Goal: Task Accomplishment & Management: Use online tool/utility

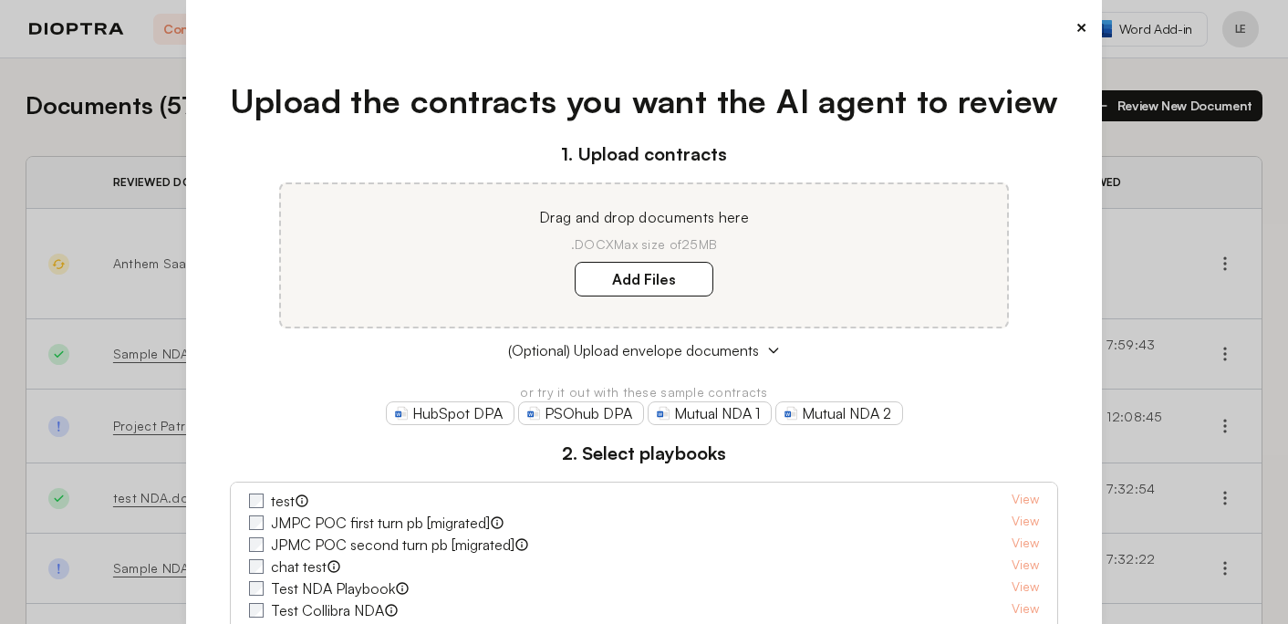
click at [1077, 34] on button "×" at bounding box center [1081, 28] width 12 height 26
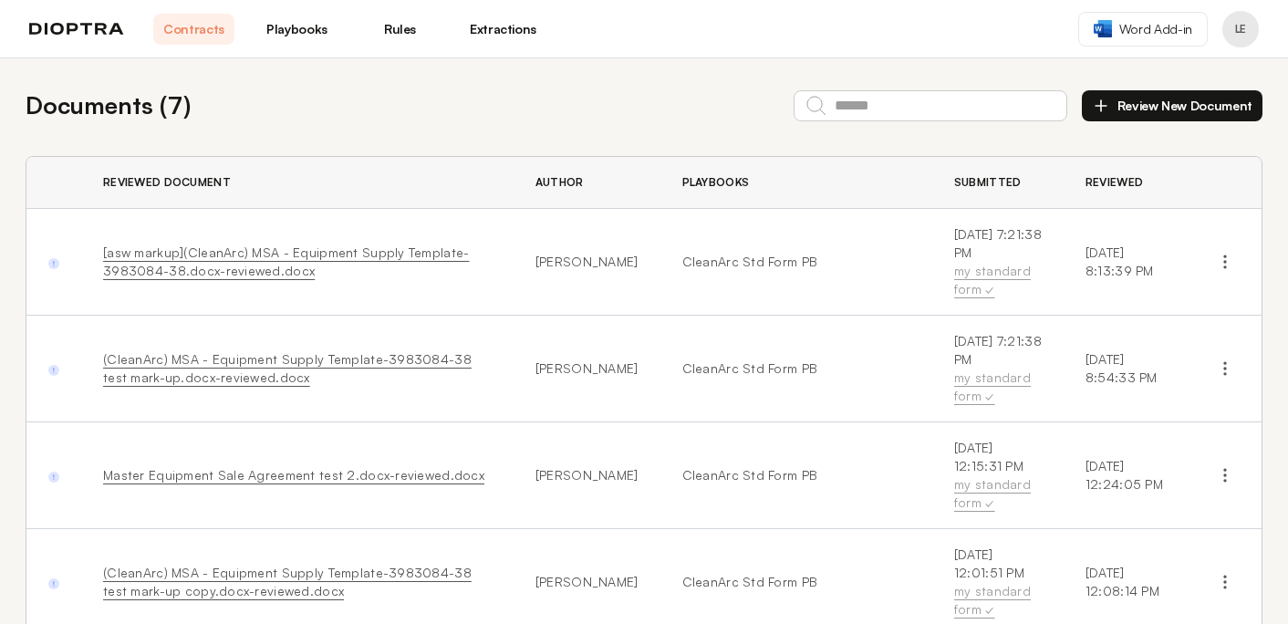
click at [1146, 103] on button "Review New Document" at bounding box center [1172, 105] width 181 height 31
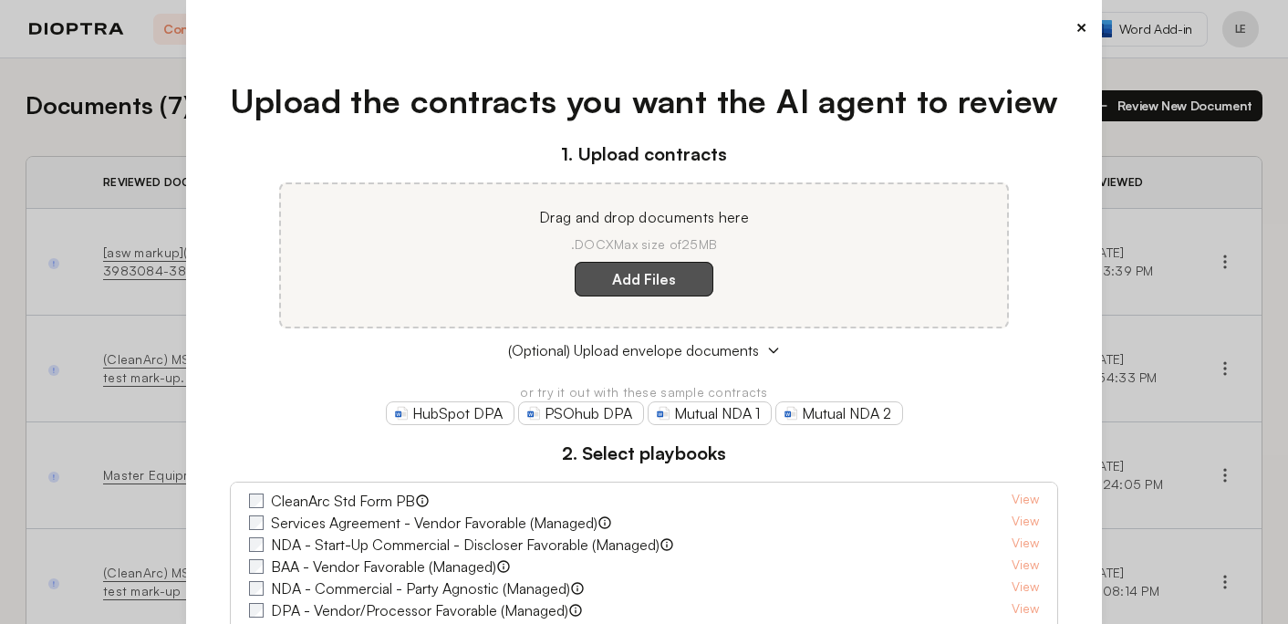
click at [639, 281] on label "Add Files" at bounding box center [644, 279] width 139 height 35
click at [0, 0] on here "Add Files" at bounding box center [0, 0] width 0 height 0
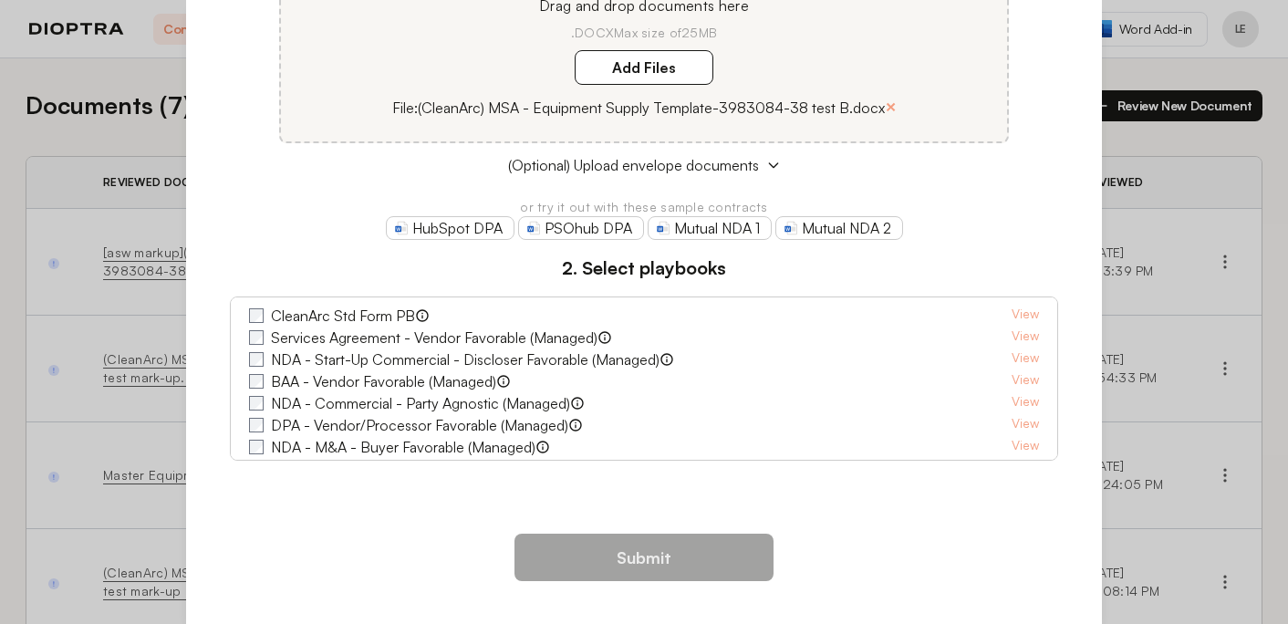
click at [307, 319] on label "CleanArc Std Form PB" at bounding box center [343, 316] width 144 height 22
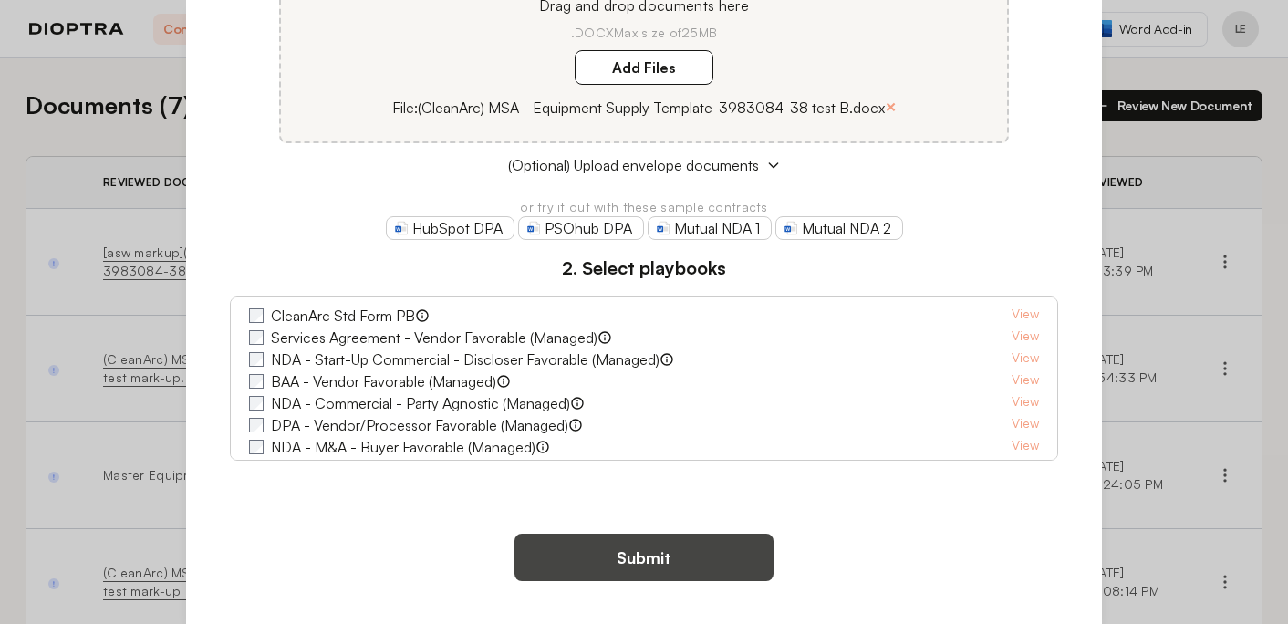
click at [633, 554] on button "Submit" at bounding box center [643, 557] width 259 height 47
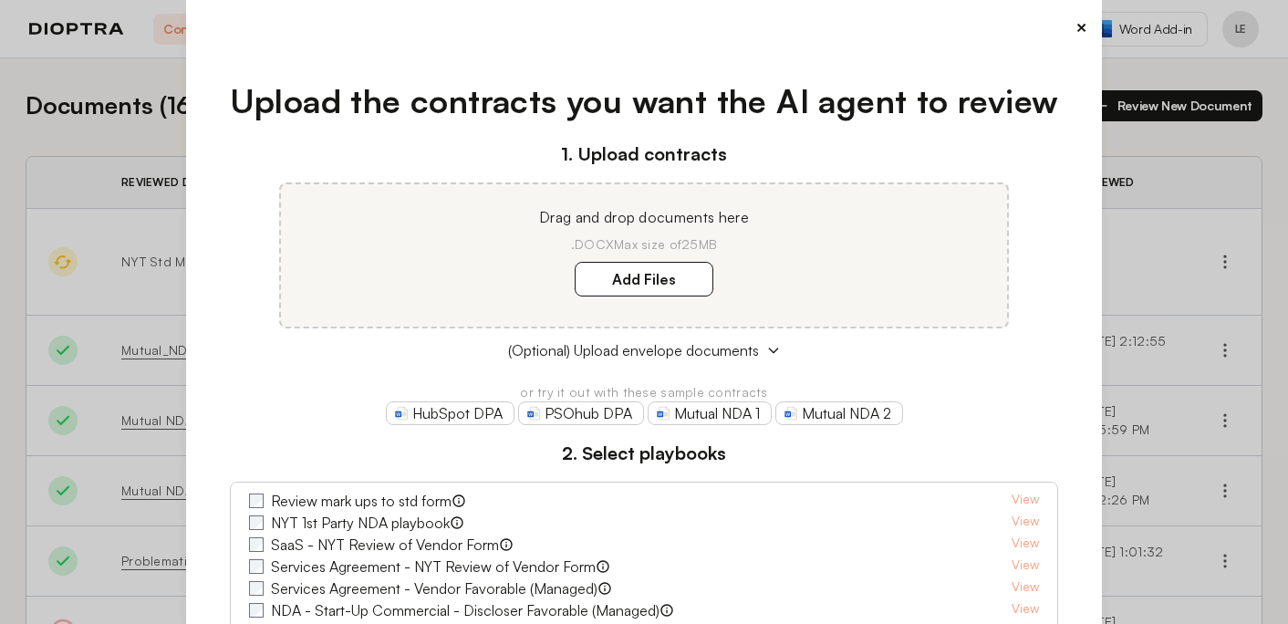
click at [1079, 25] on button "×" at bounding box center [1081, 28] width 12 height 26
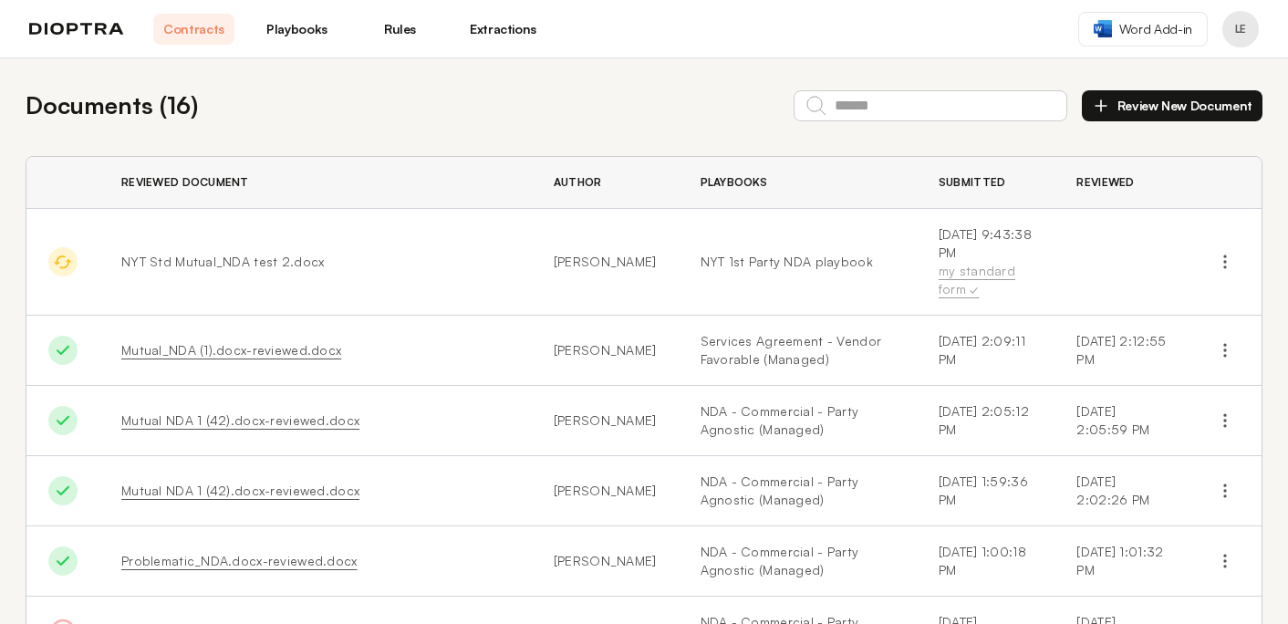
click at [303, 32] on link "Playbooks" at bounding box center [296, 29] width 81 height 31
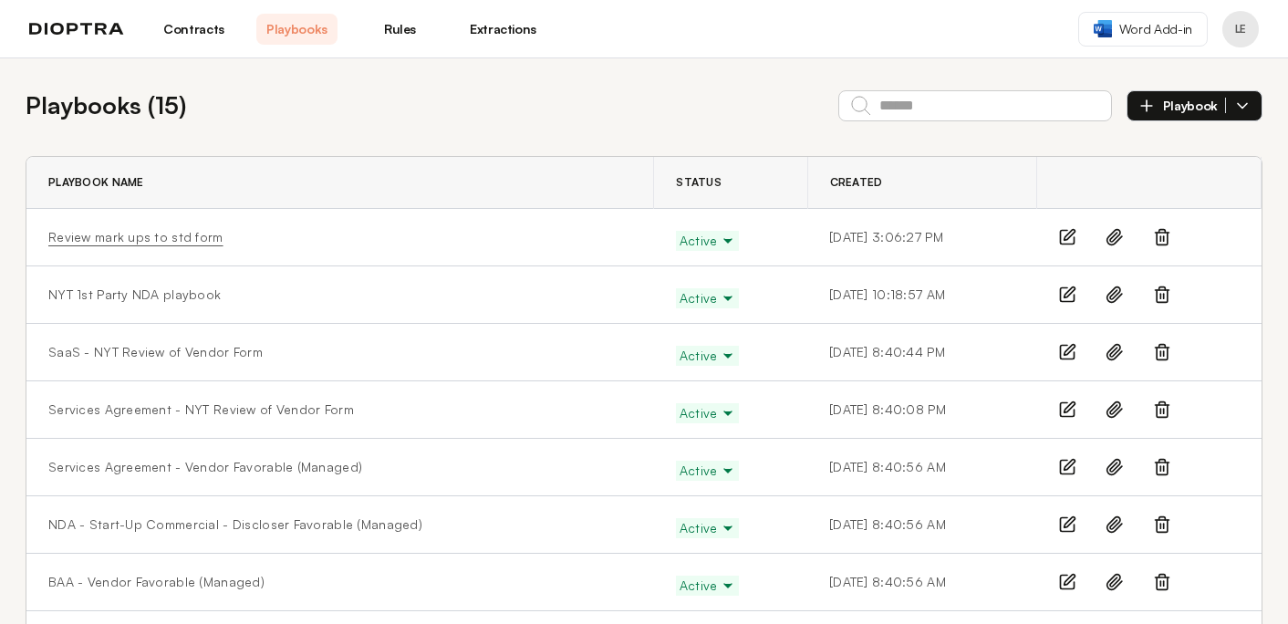
click at [184, 234] on link "Review mark ups to std form" at bounding box center [135, 237] width 175 height 18
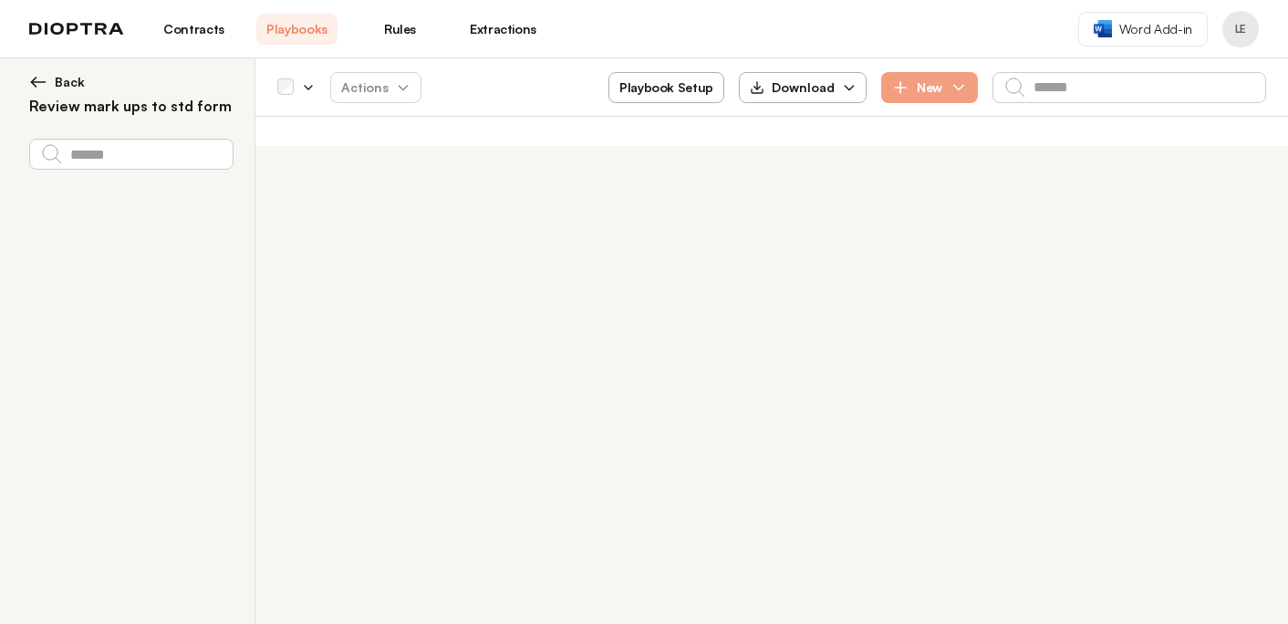
click at [54, 78] on button "Back" at bounding box center [130, 82] width 203 height 18
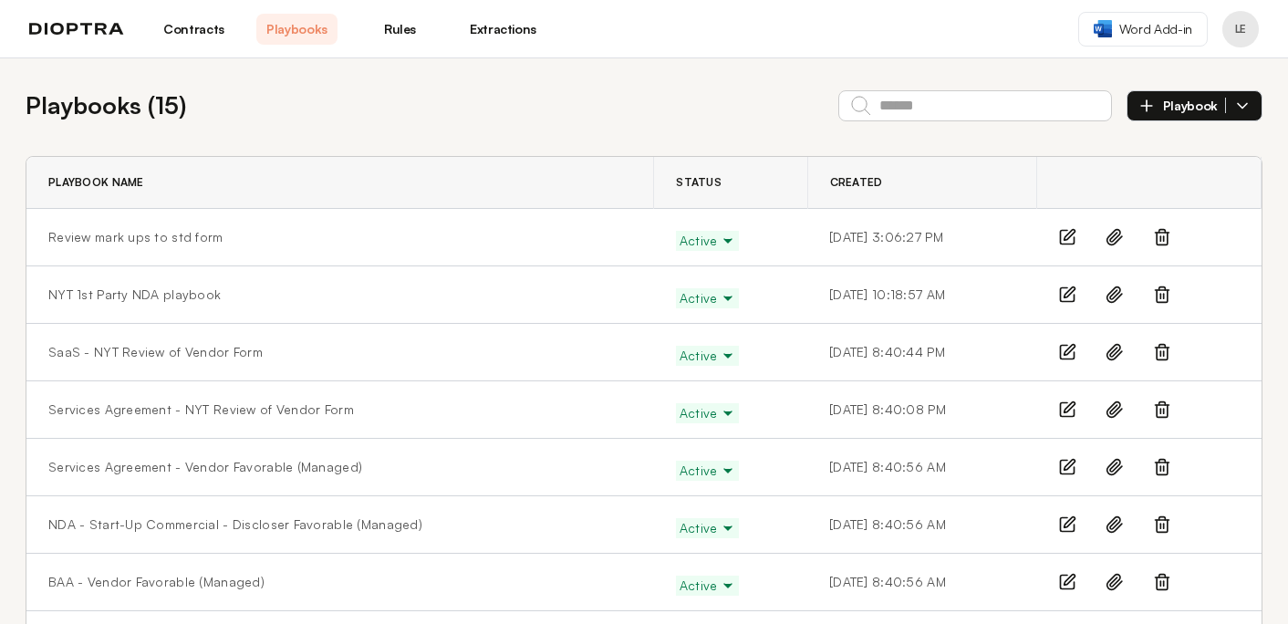
click at [202, 31] on link "Contracts" at bounding box center [193, 29] width 81 height 31
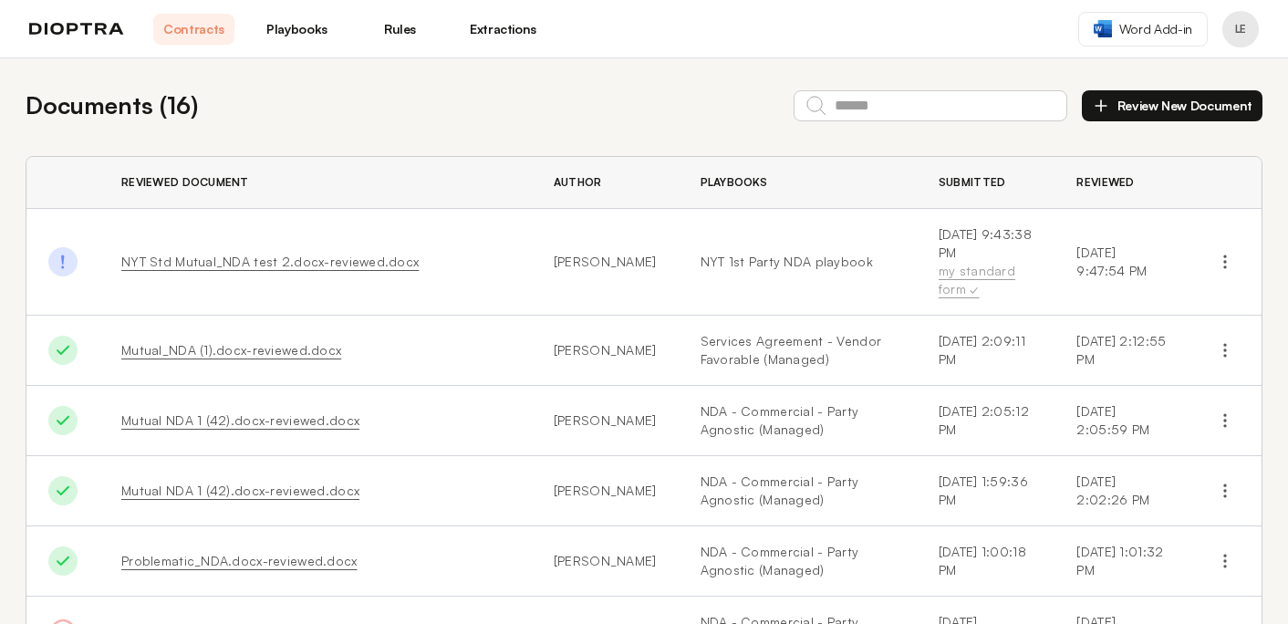
click at [314, 21] on link "Playbooks" at bounding box center [296, 29] width 81 height 31
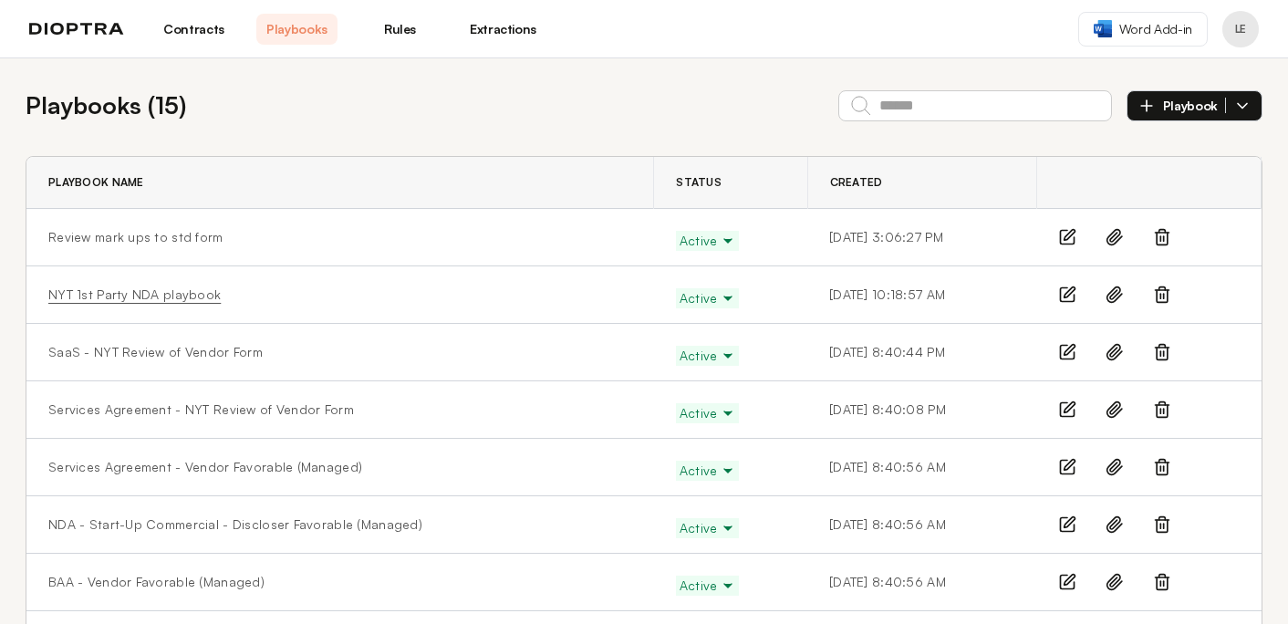
click at [112, 293] on link "NYT 1st Party NDA playbook" at bounding box center [134, 294] width 172 height 18
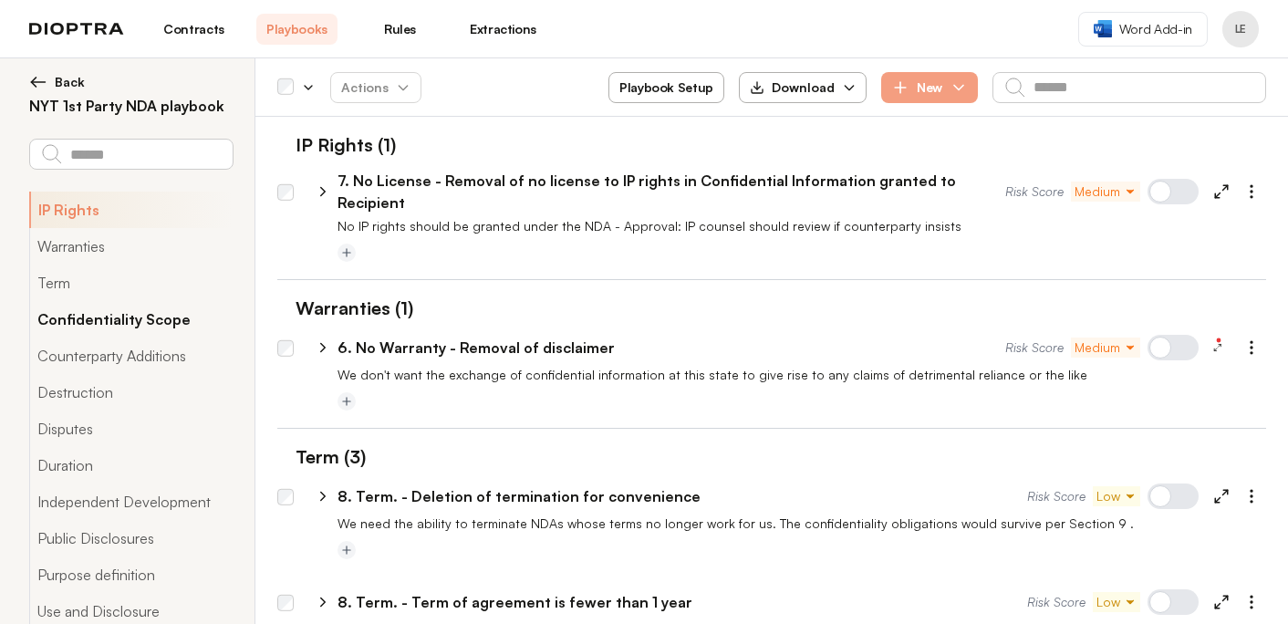
click at [171, 330] on button "Confidentiality Scope" at bounding box center [130, 319] width 203 height 36
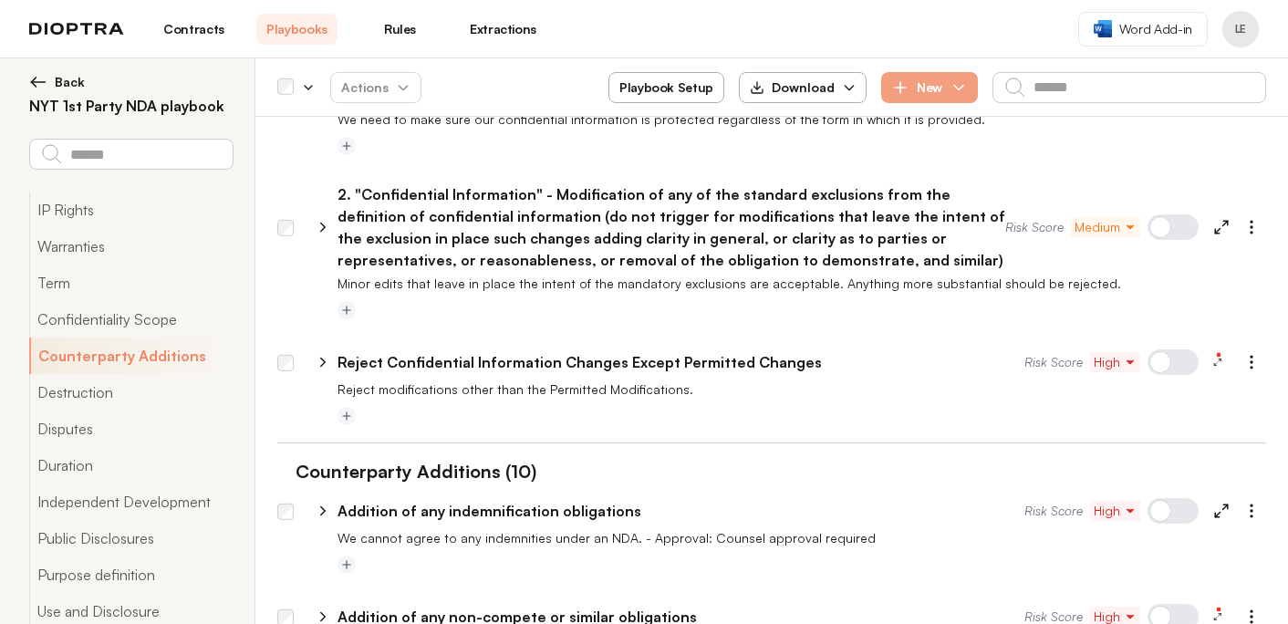
scroll to position [1578, 0]
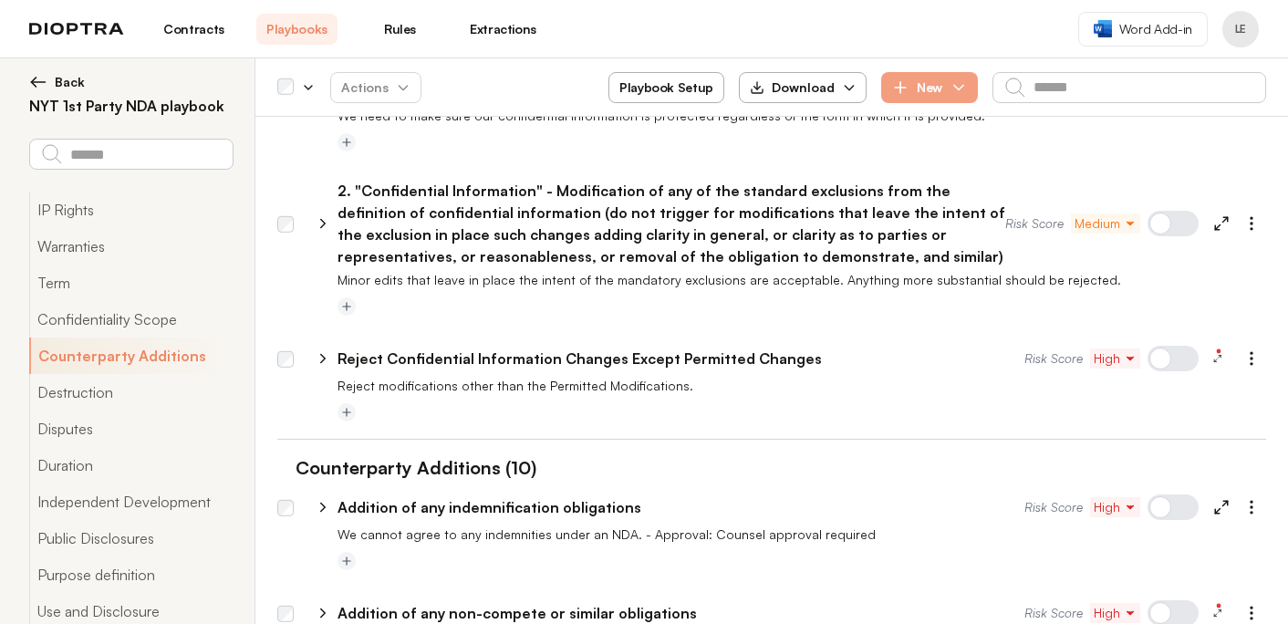
click at [317, 350] on icon at bounding box center [323, 358] width 16 height 16
select select "**********"
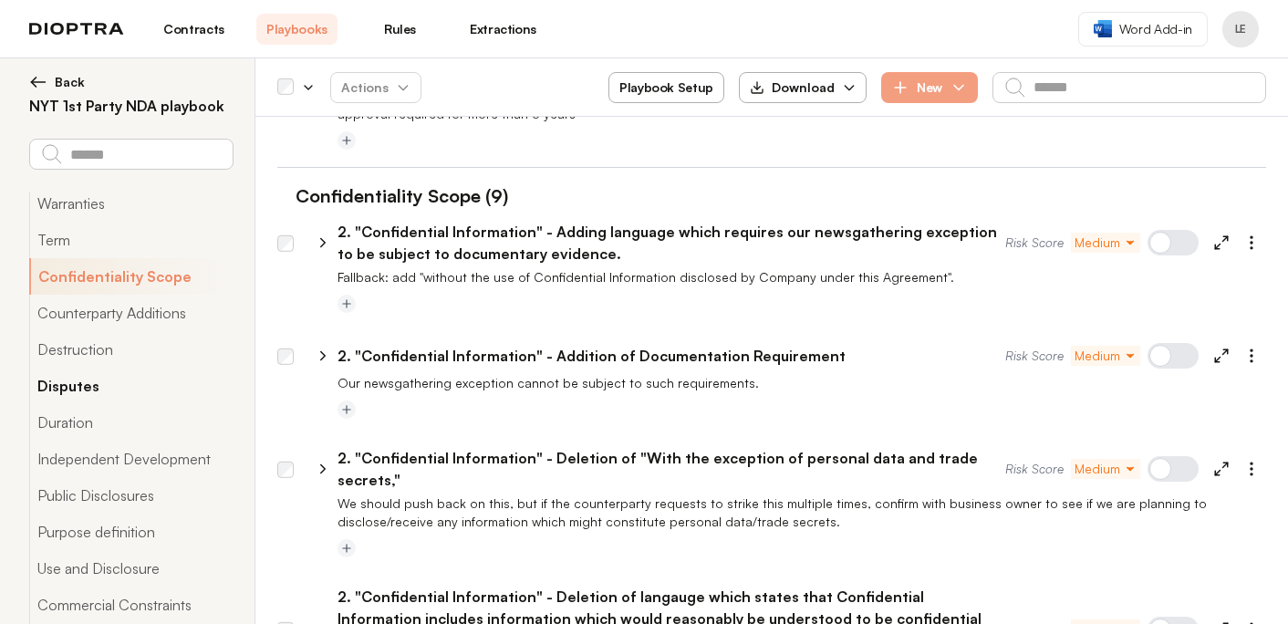
scroll to position [76, 0]
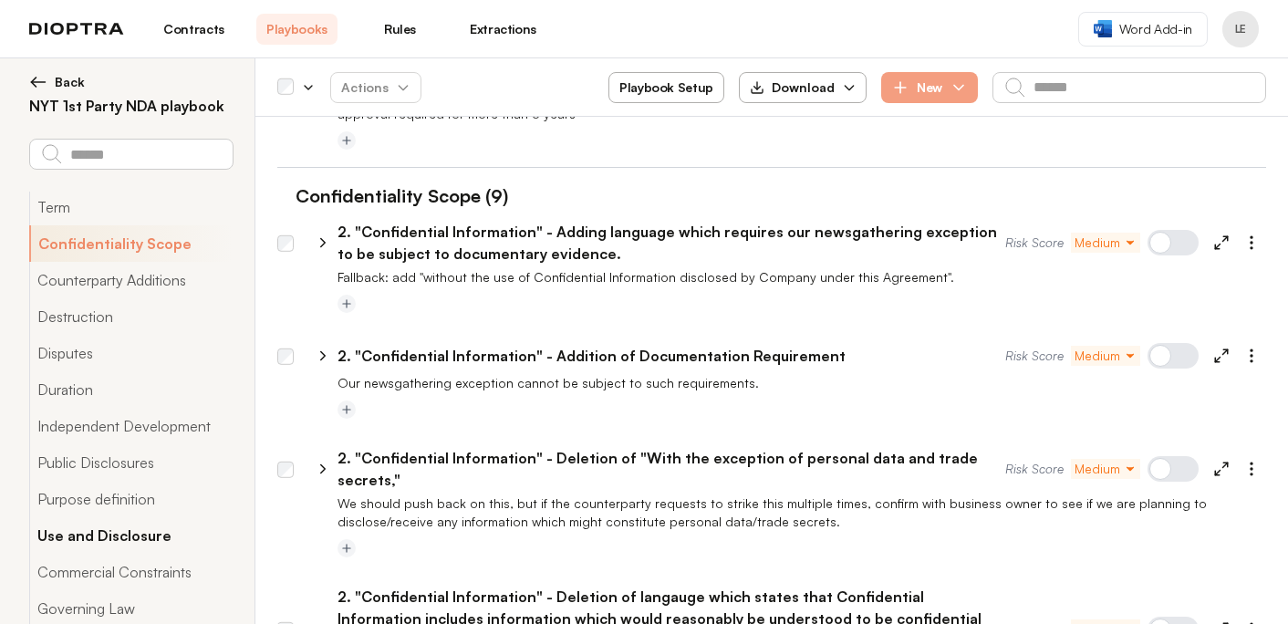
click at [164, 534] on button "Use and Disclosure" at bounding box center [130, 535] width 203 height 36
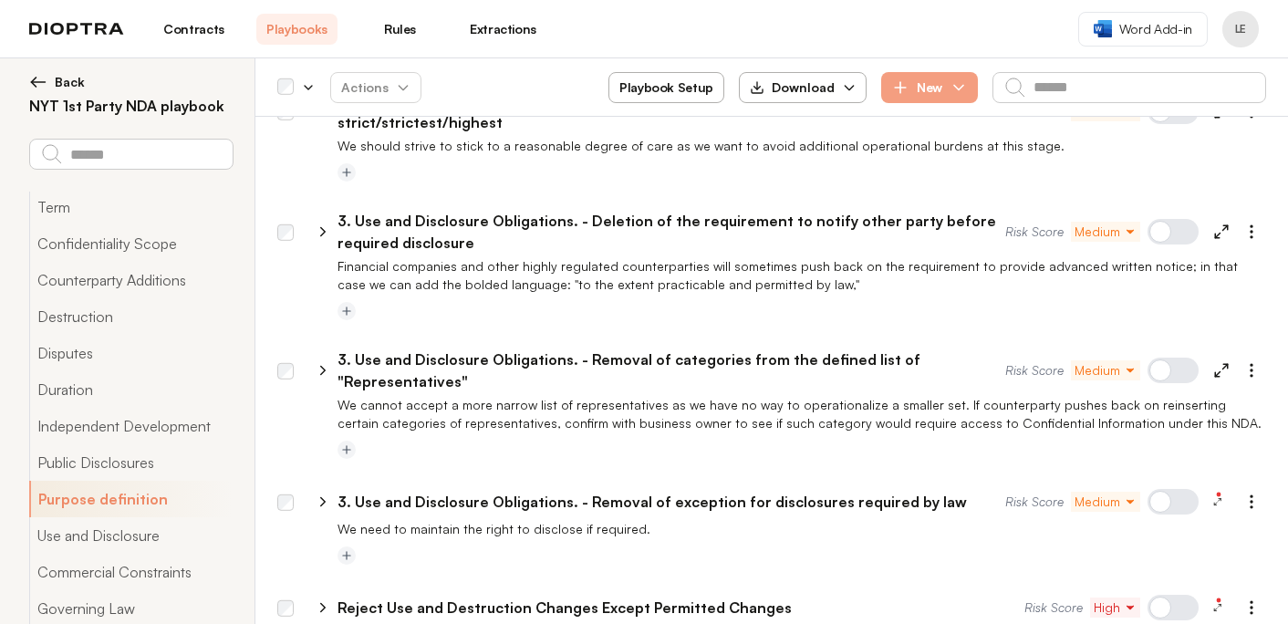
scroll to position [7046, 0]
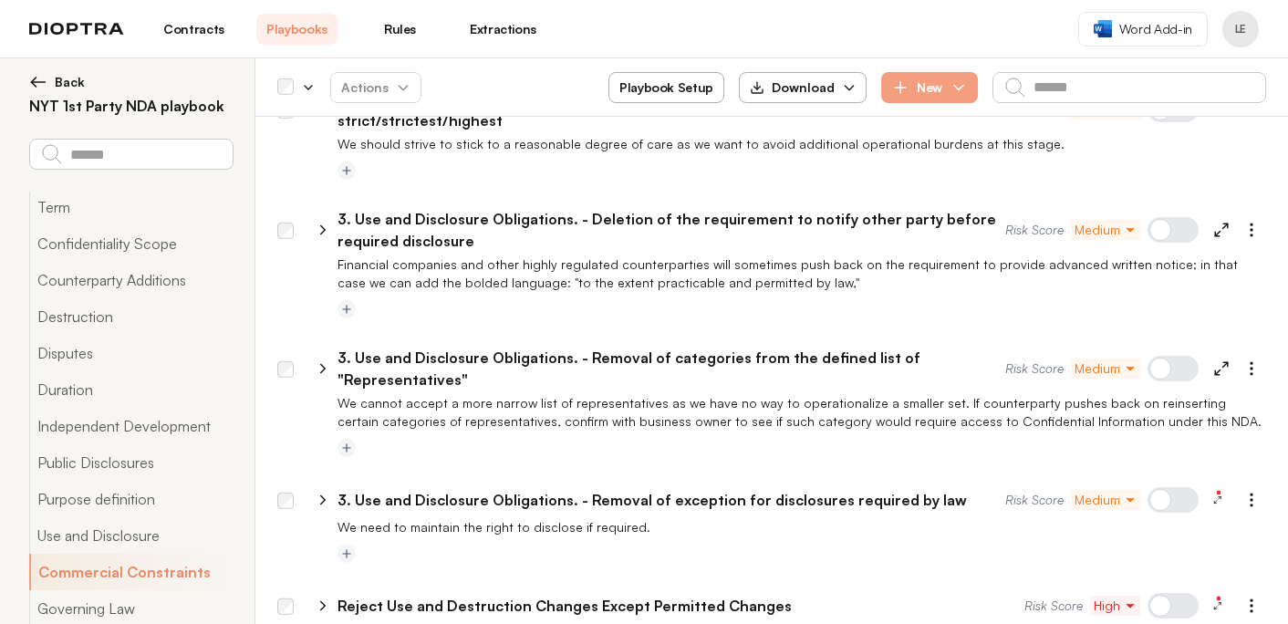
click at [320, 597] on icon at bounding box center [323, 605] width 16 height 16
select select "*****"
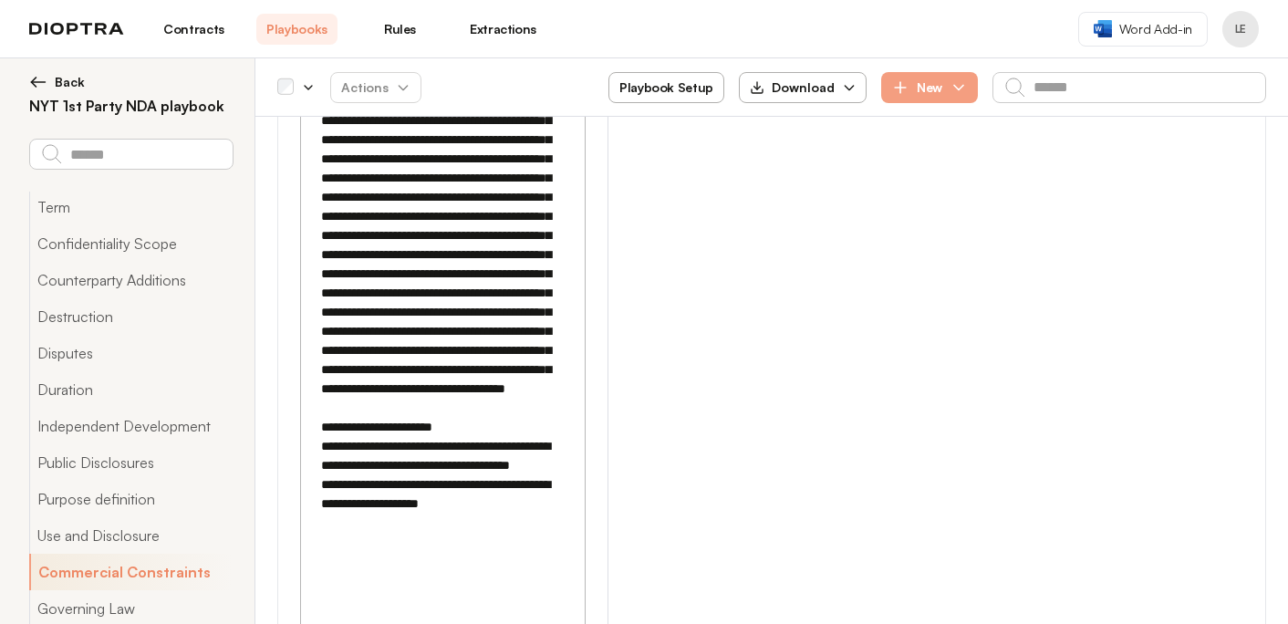
scroll to position [8176, 0]
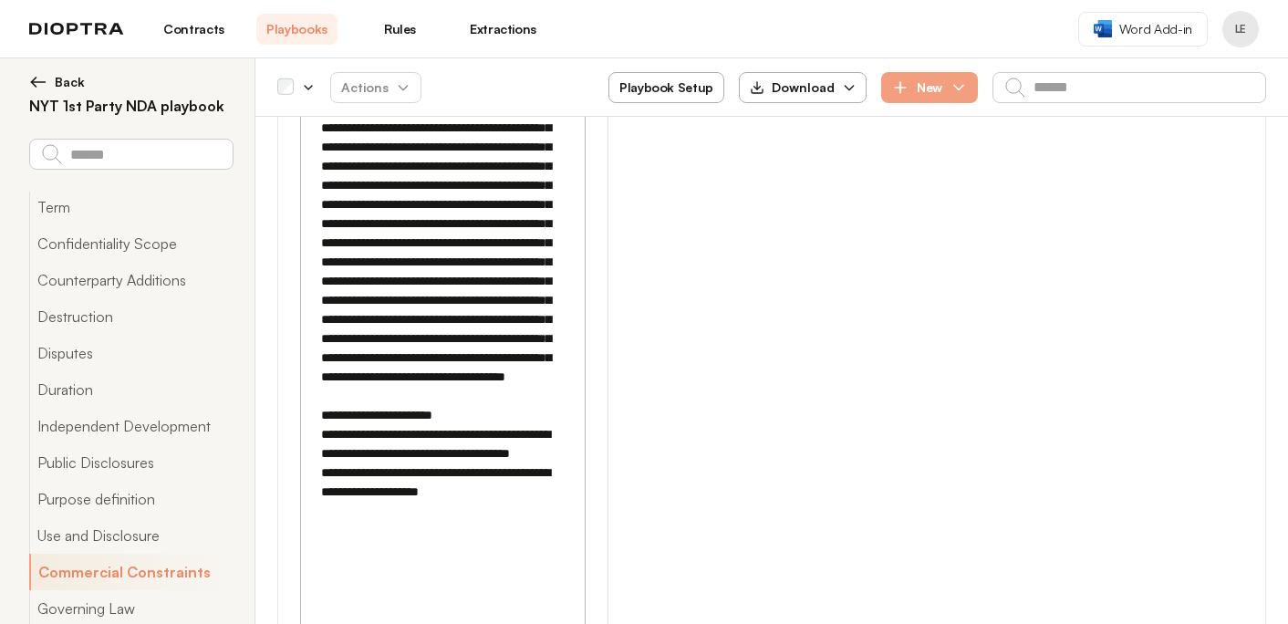
click at [443, 471] on textarea at bounding box center [443, 224] width 262 height 880
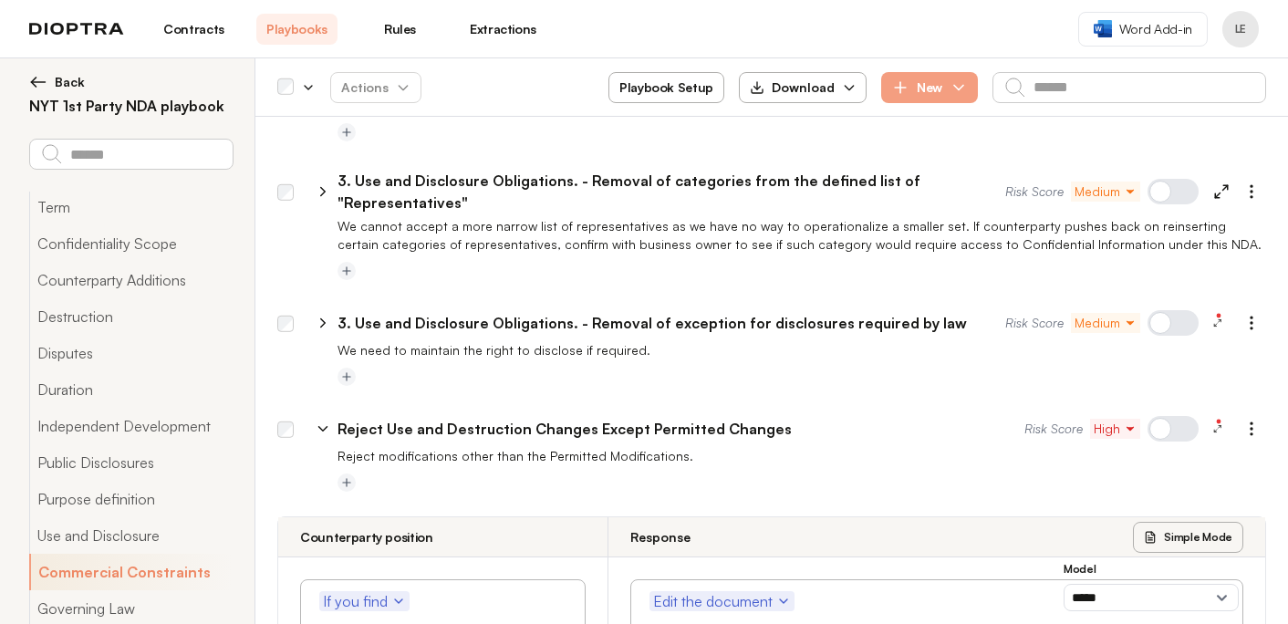
scroll to position [7177, 0]
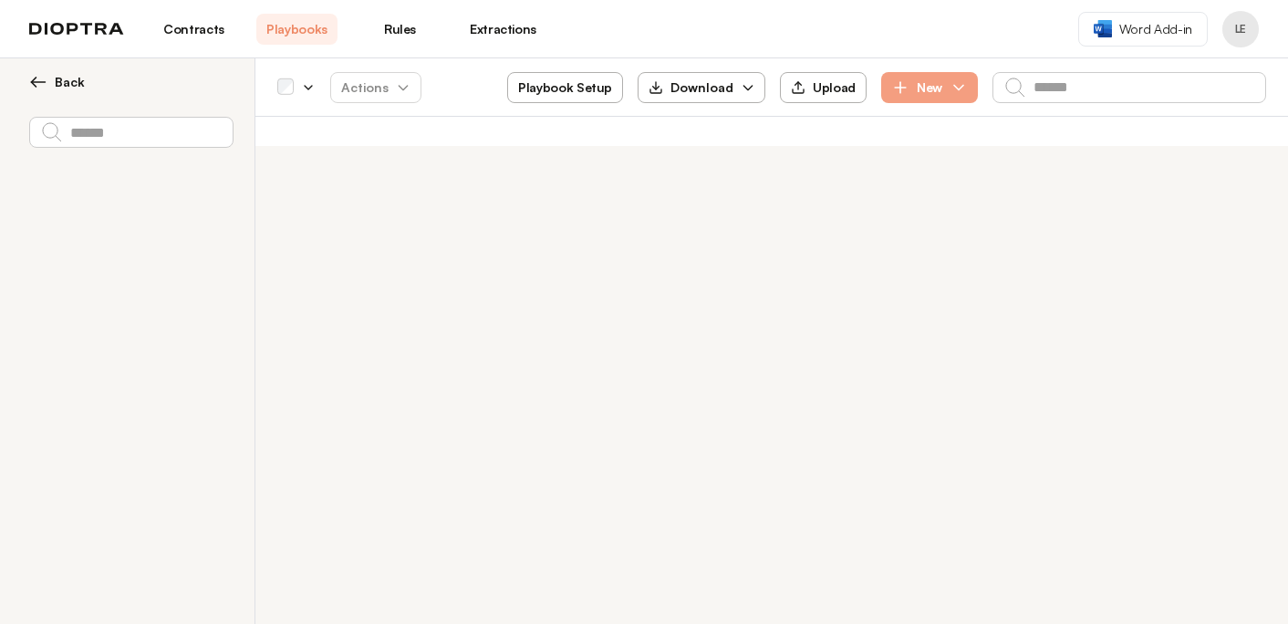
click at [207, 41] on link "Contracts" at bounding box center [193, 29] width 81 height 31
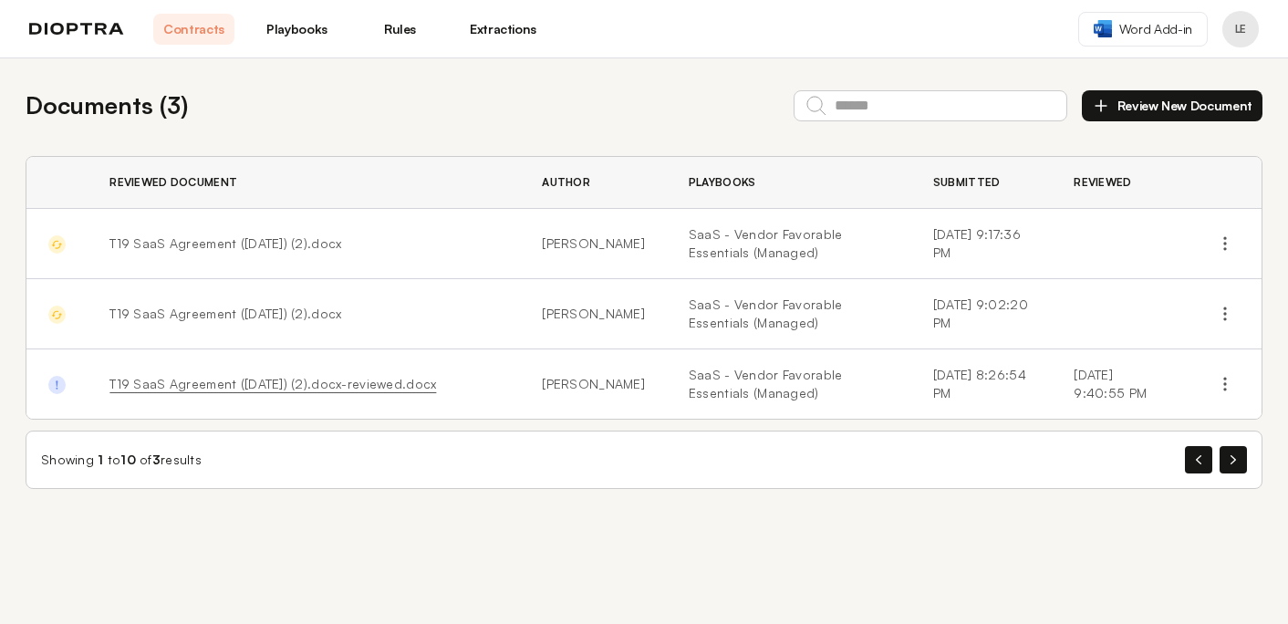
click at [313, 29] on link "Playbooks" at bounding box center [296, 29] width 81 height 31
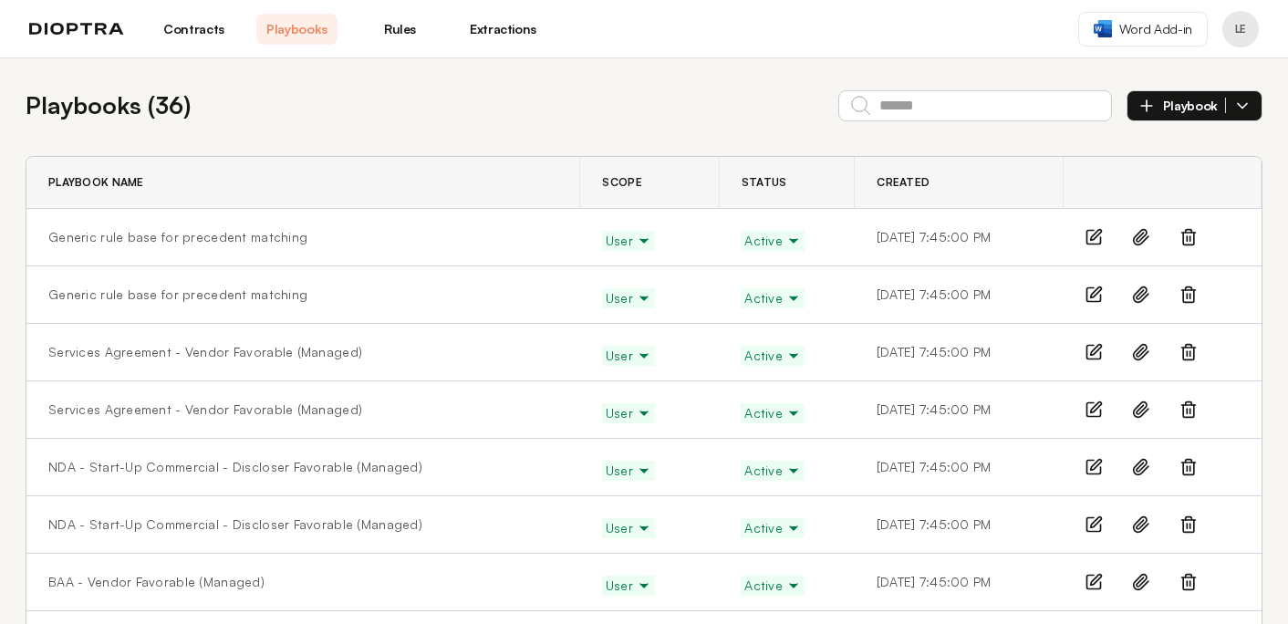
click at [1184, 233] on icon at bounding box center [1188, 237] width 18 height 18
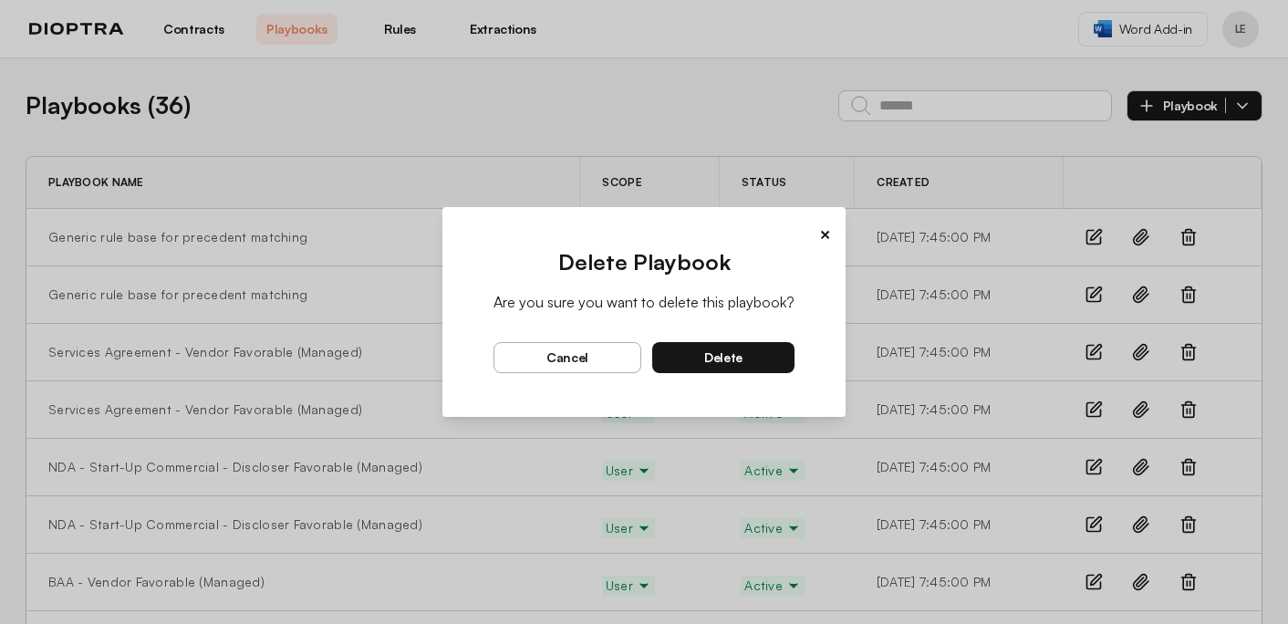
click at [766, 356] on button "delete" at bounding box center [723, 357] width 142 height 31
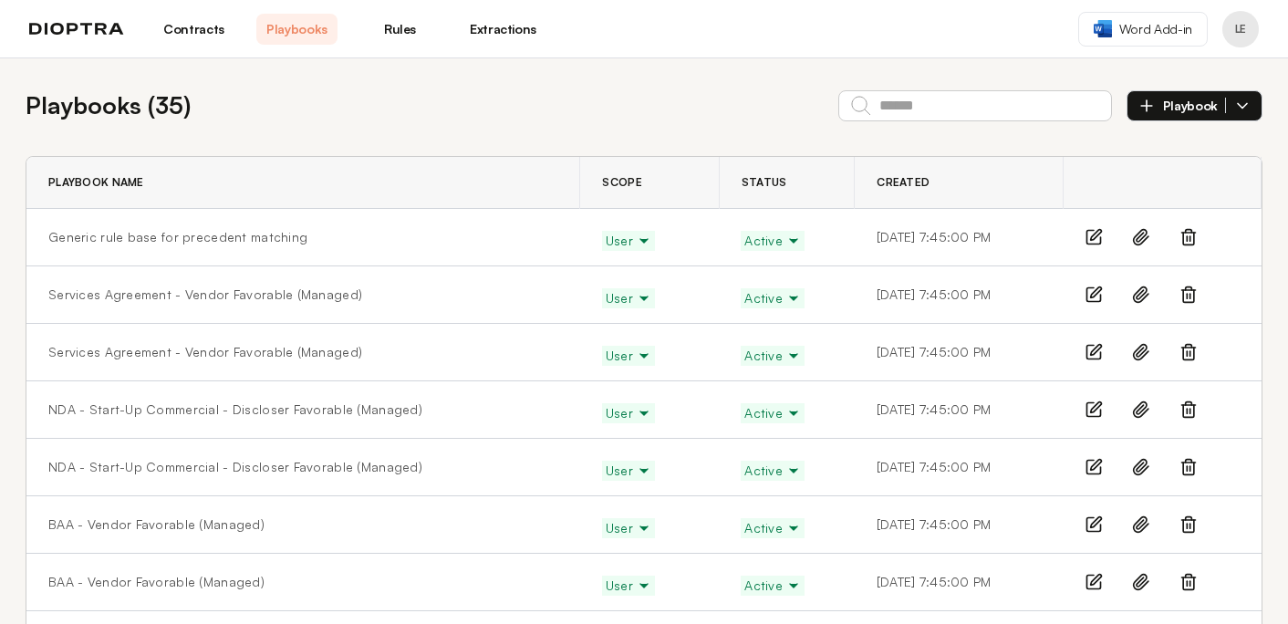
click at [1185, 241] on icon at bounding box center [1188, 237] width 18 height 18
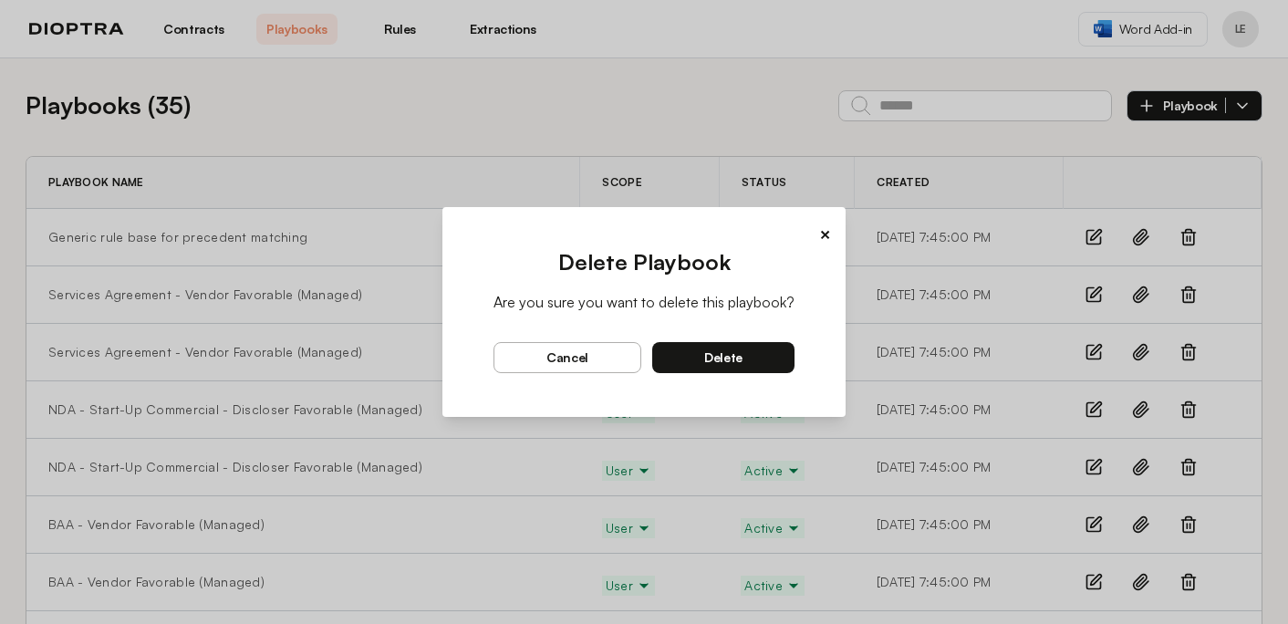
click at [773, 355] on button "delete" at bounding box center [723, 357] width 142 height 31
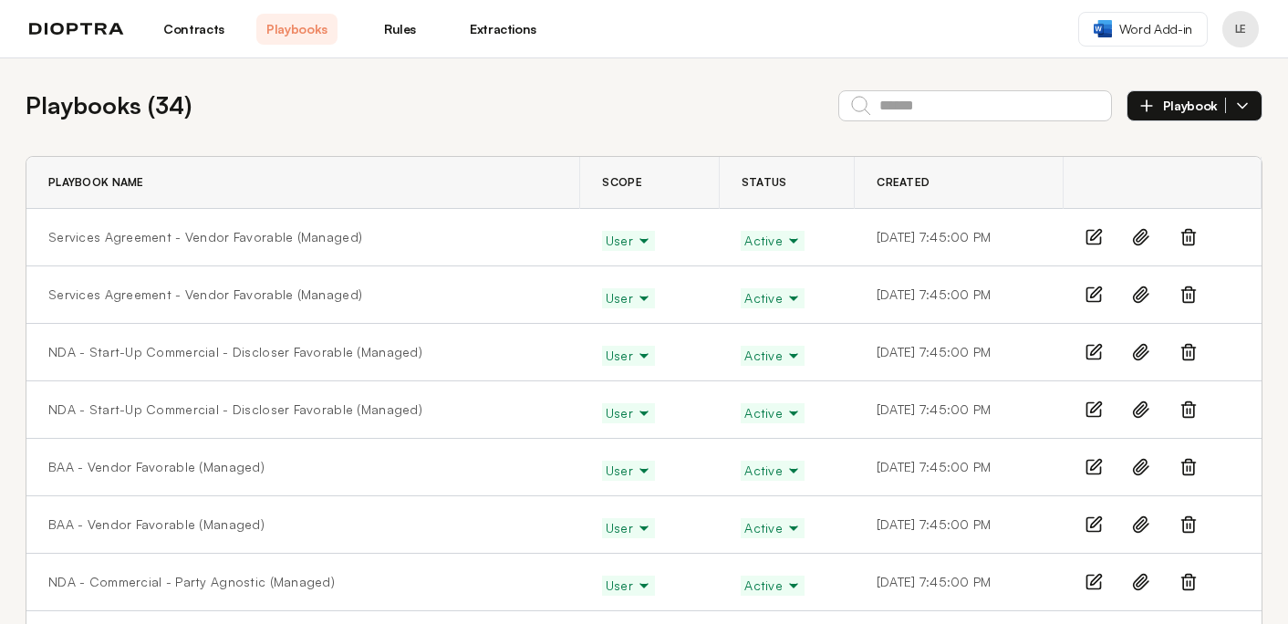
click at [181, 23] on link "Contracts" at bounding box center [193, 29] width 81 height 31
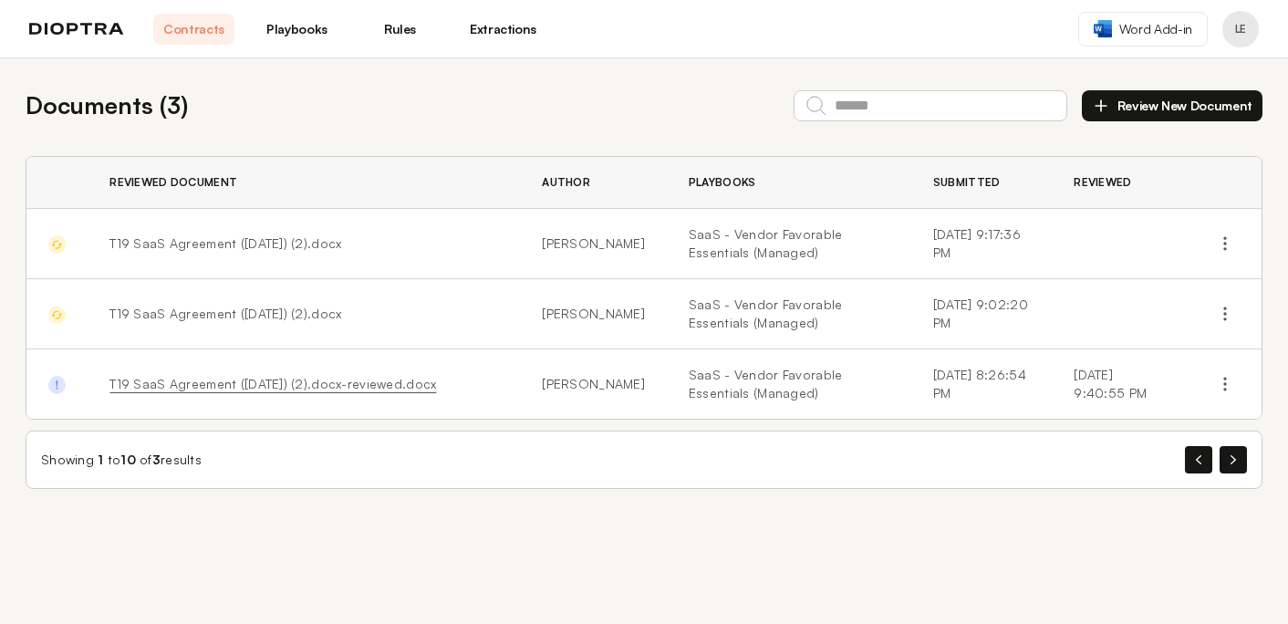
click at [272, 22] on link "Playbooks" at bounding box center [296, 29] width 81 height 31
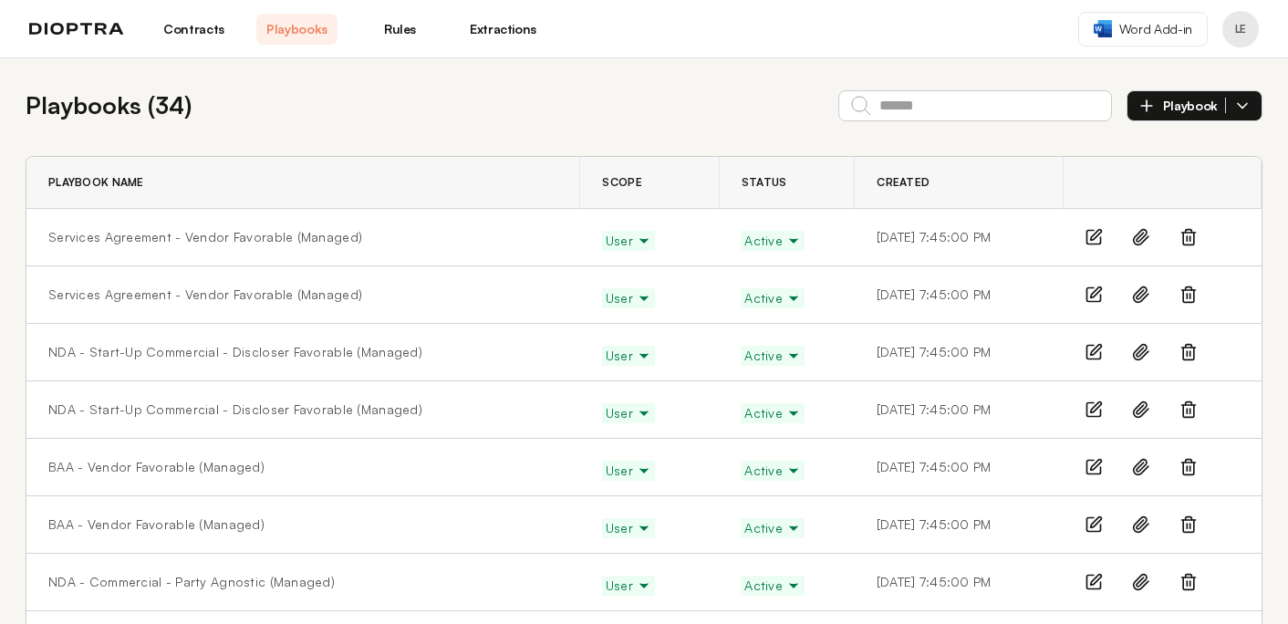
click at [1190, 238] on icon at bounding box center [1188, 237] width 18 height 18
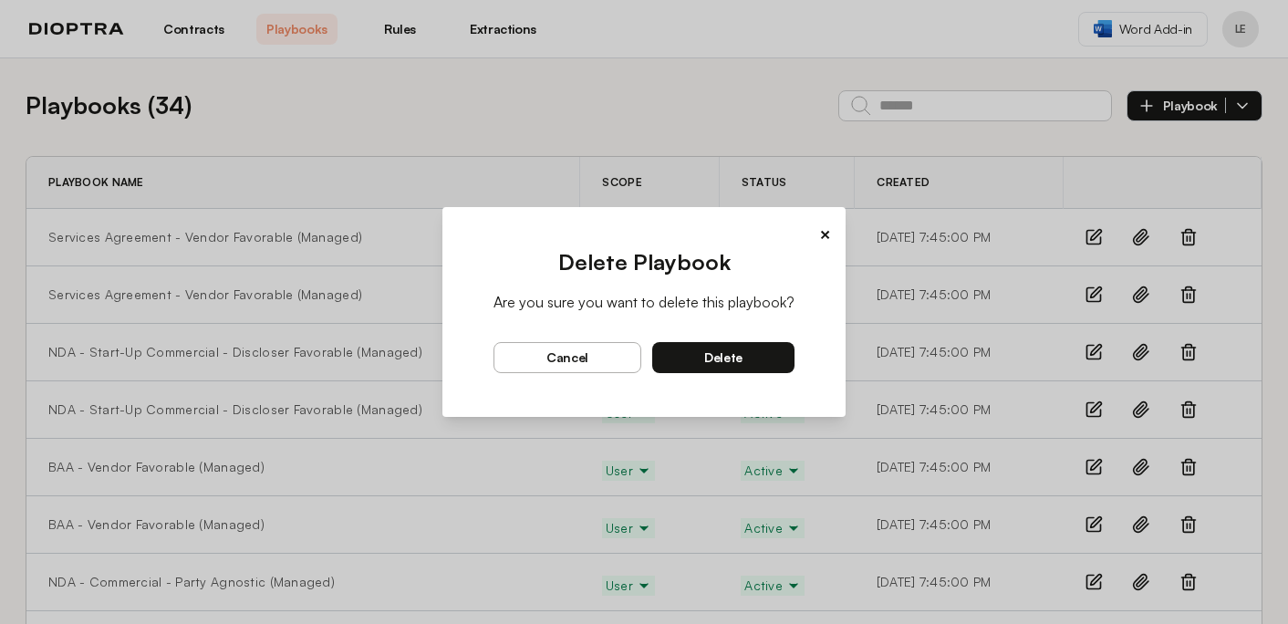
click at [753, 360] on button "delete" at bounding box center [723, 357] width 142 height 31
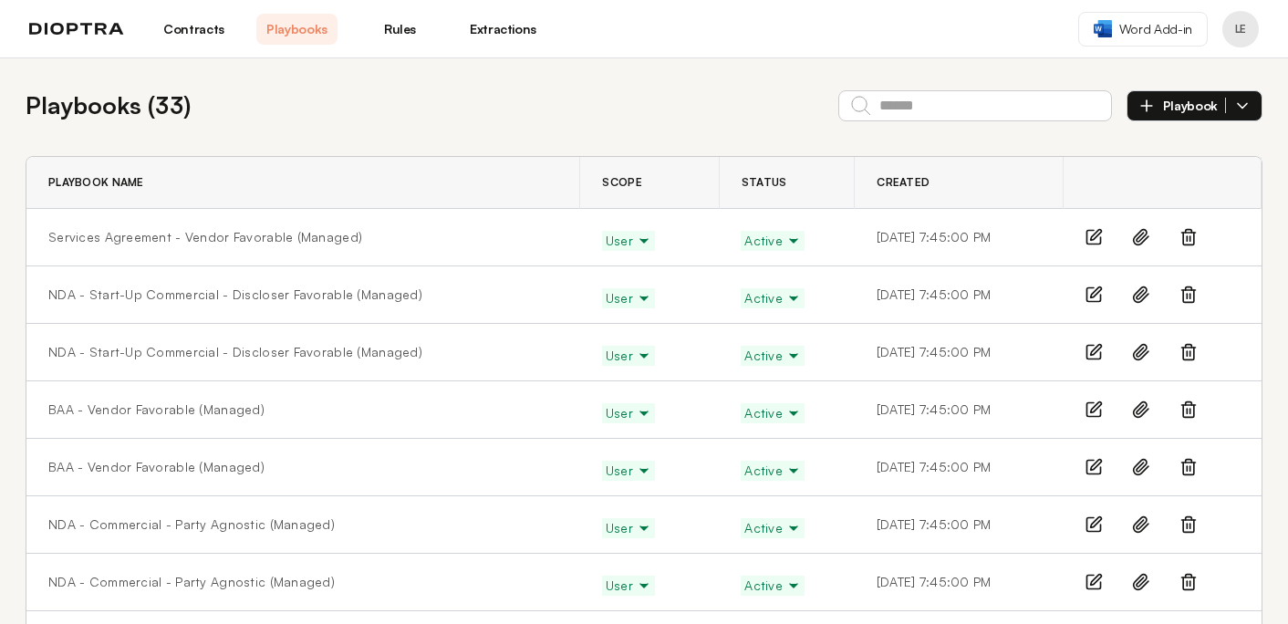
click at [1188, 292] on icon at bounding box center [1188, 294] width 18 height 18
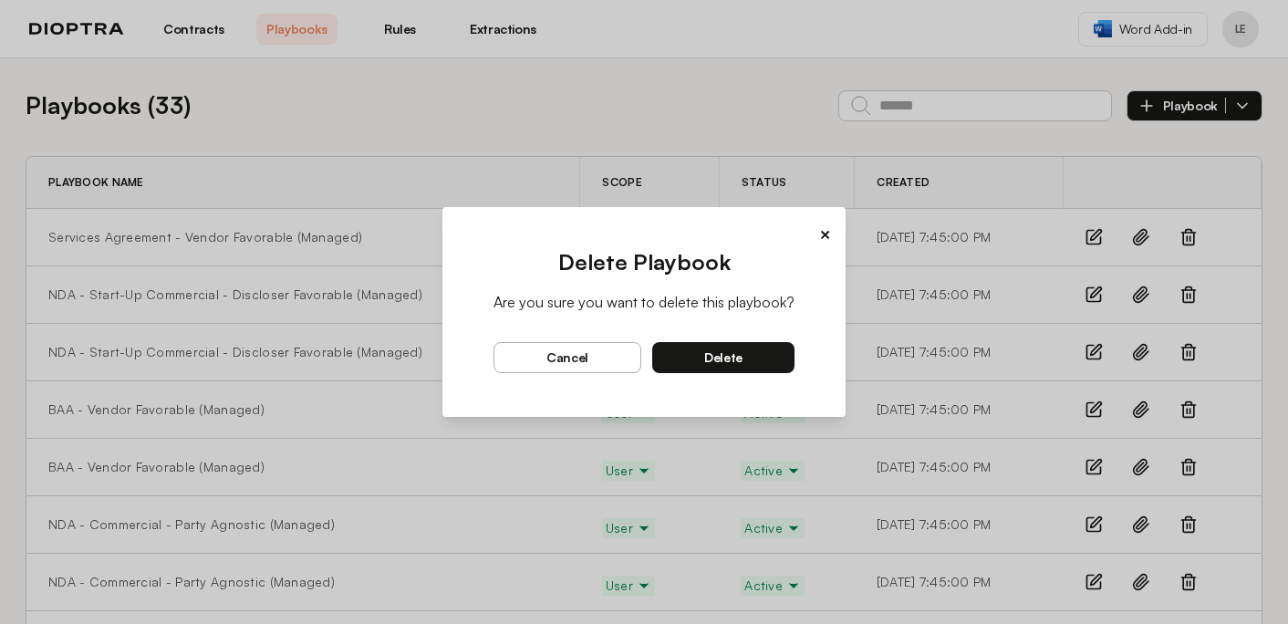
click at [757, 359] on button "delete" at bounding box center [723, 357] width 142 height 31
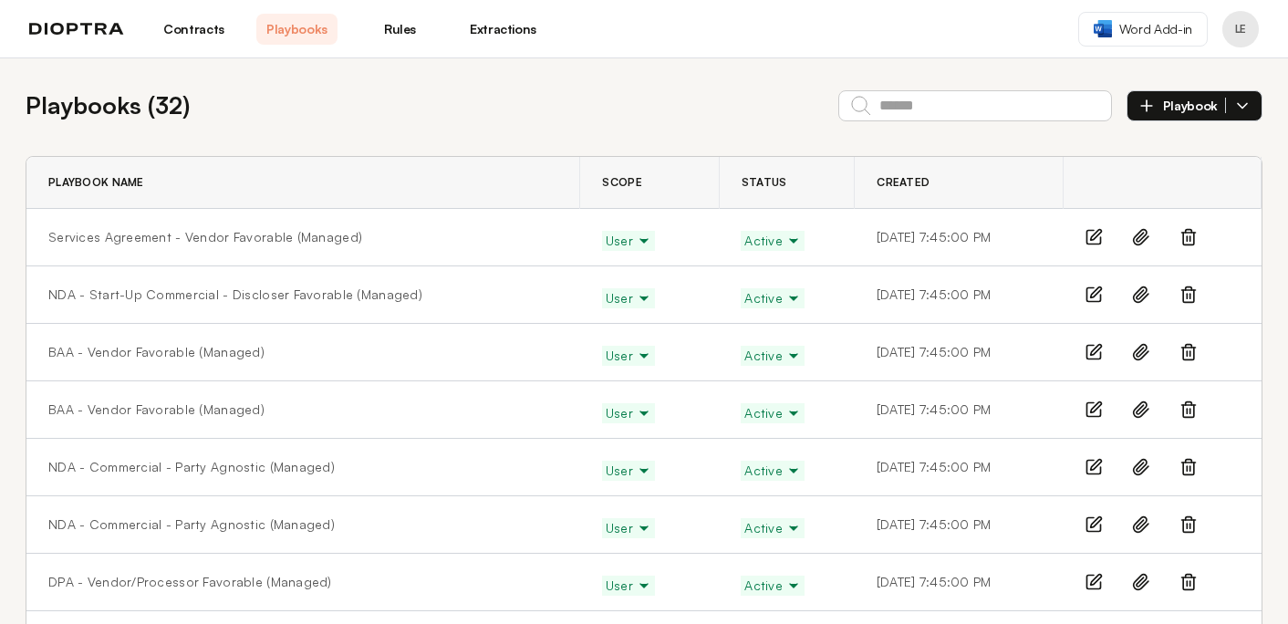
click at [1185, 358] on icon at bounding box center [1188, 352] width 18 height 18
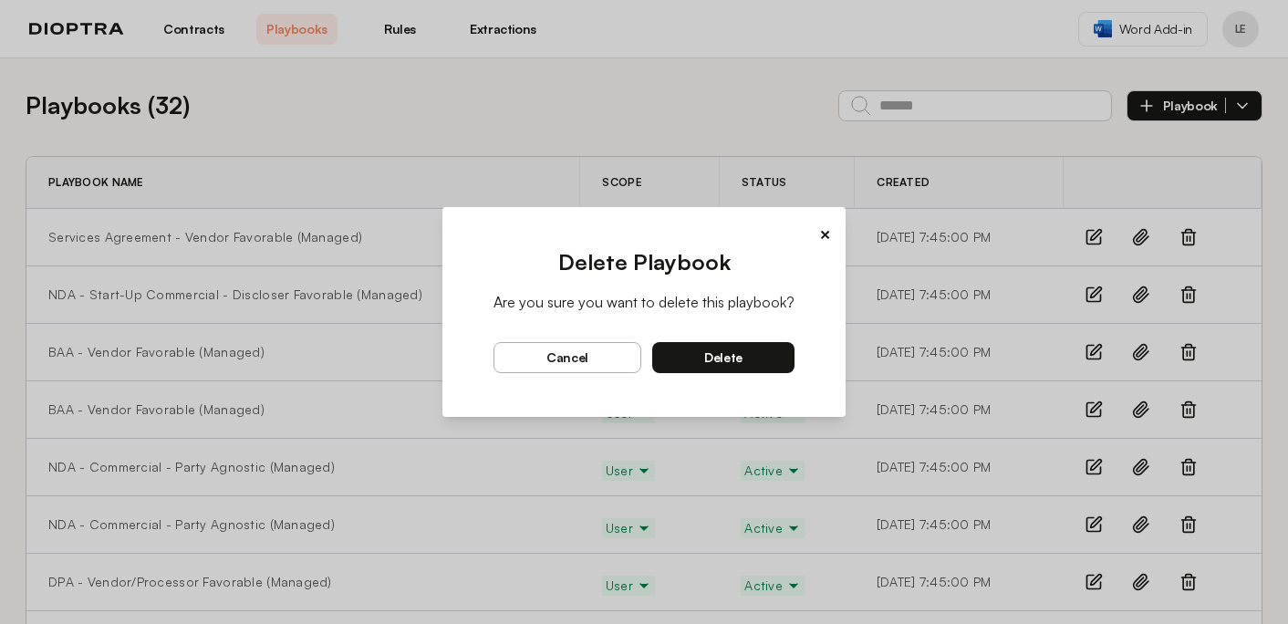
click at [757, 351] on button "delete" at bounding box center [723, 357] width 142 height 31
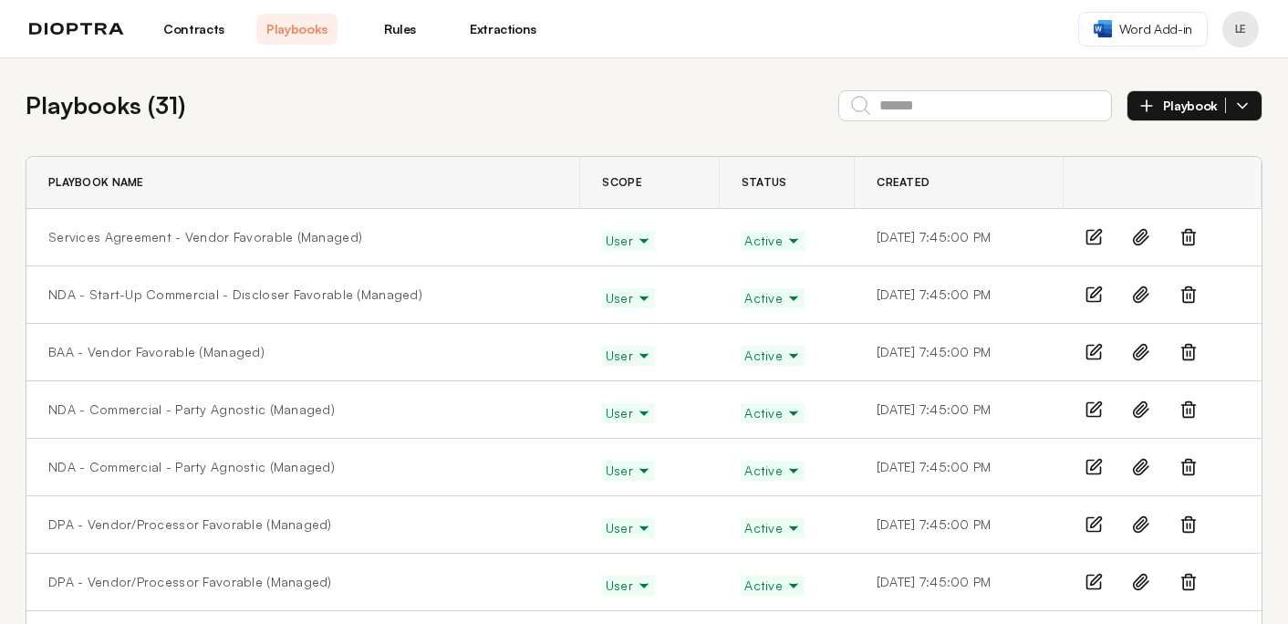
click at [1190, 409] on line at bounding box center [1190, 411] width 0 height 5
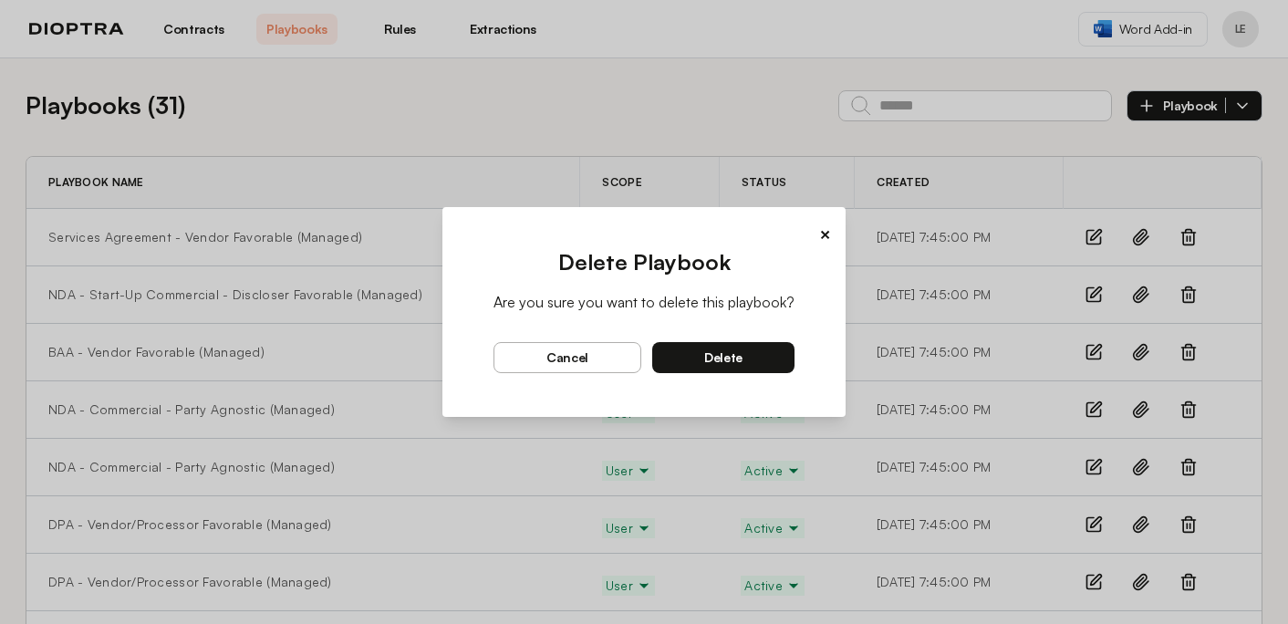
click at [777, 364] on button "delete" at bounding box center [723, 357] width 142 height 31
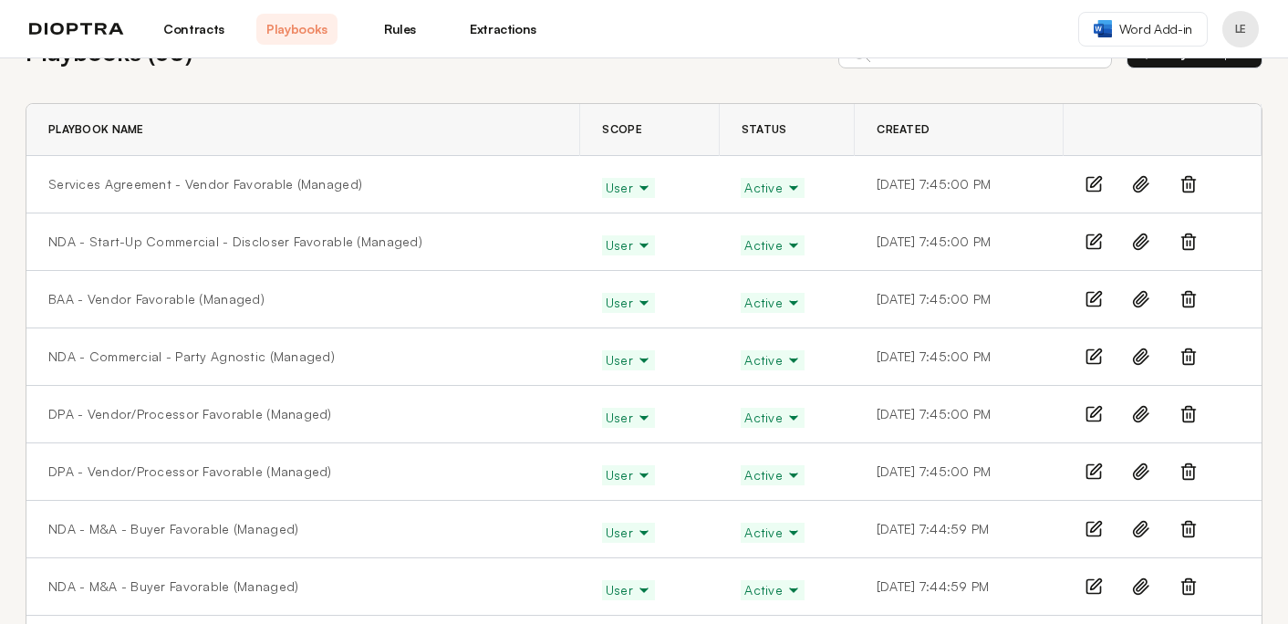
scroll to position [67, 0]
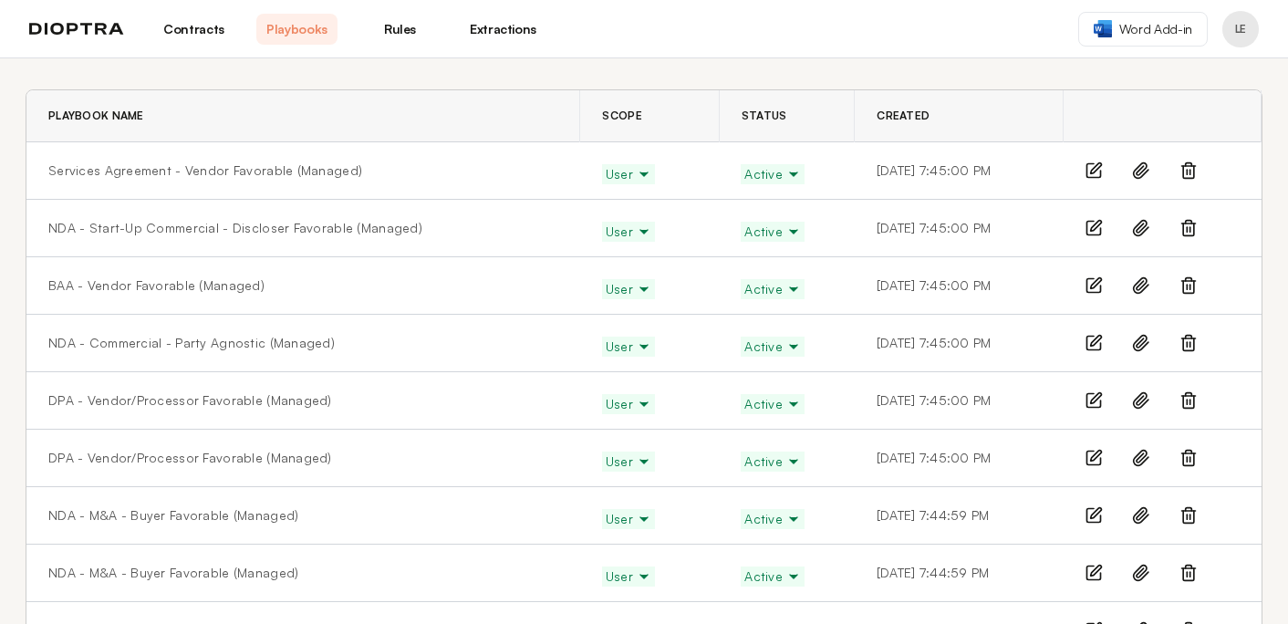
click at [1187, 399] on icon at bounding box center [1188, 400] width 18 height 18
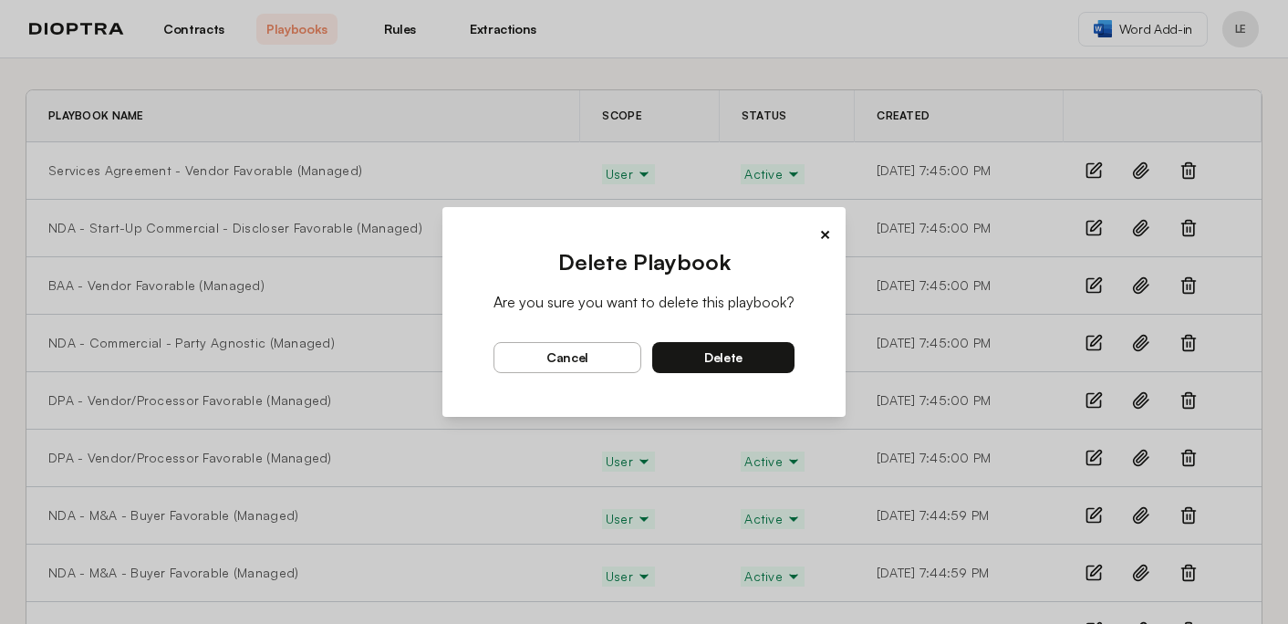
click at [770, 355] on button "delete" at bounding box center [723, 357] width 142 height 31
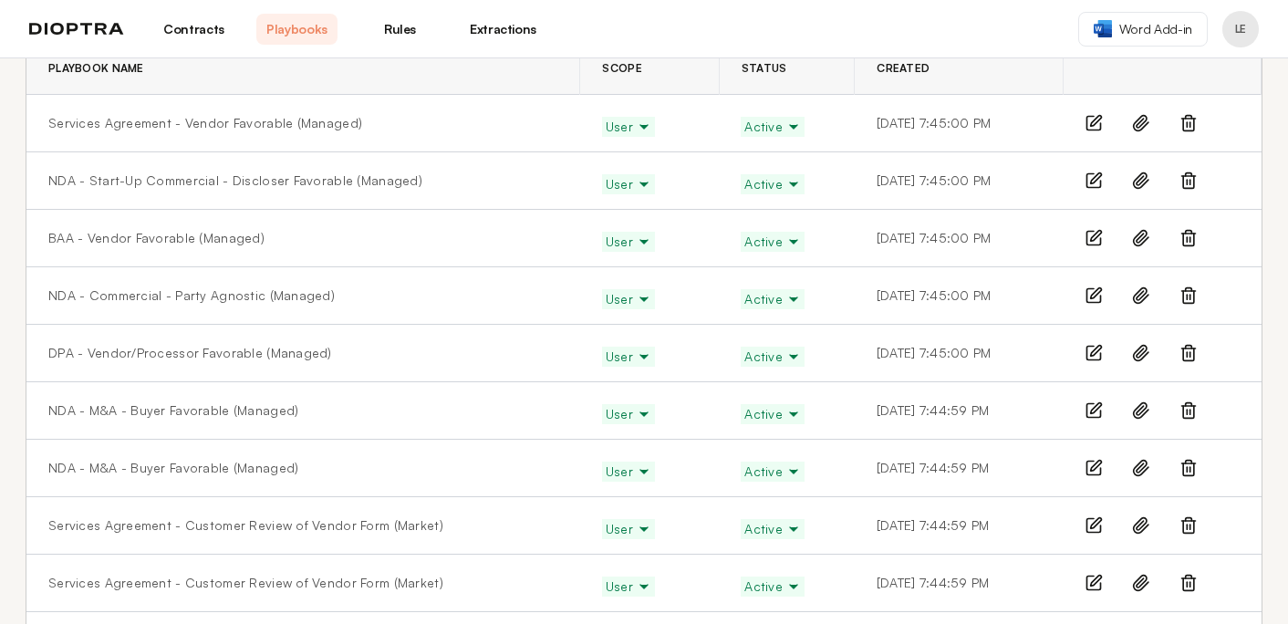
scroll to position [131, 0]
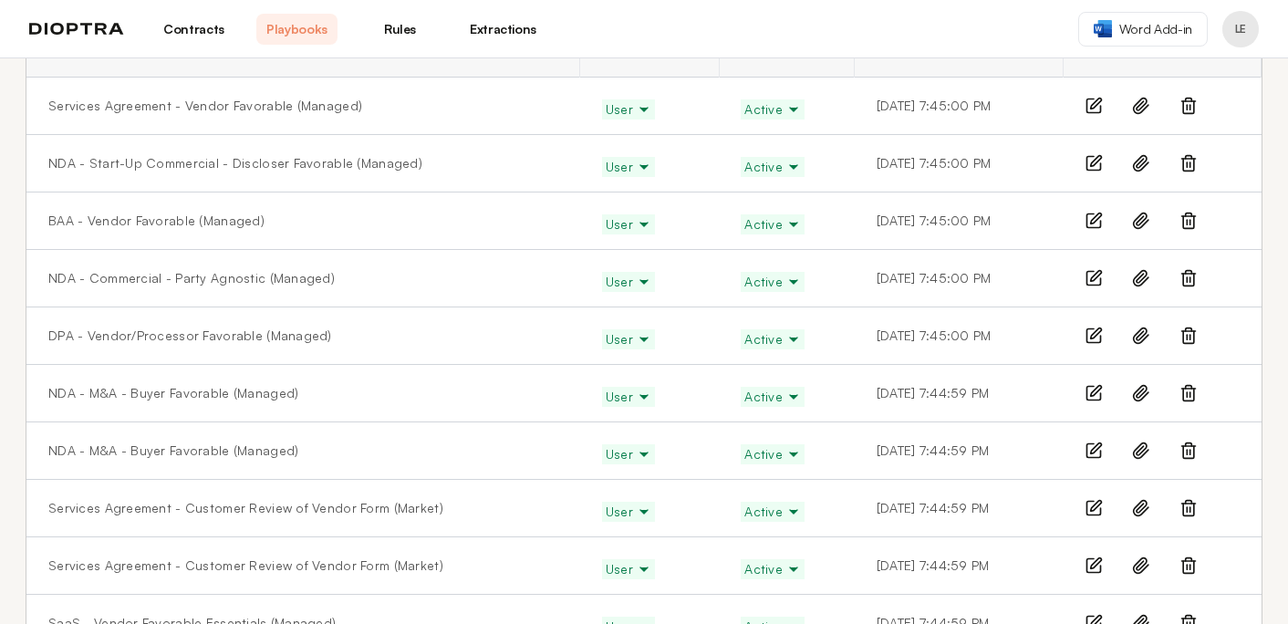
click at [1190, 394] on icon at bounding box center [1188, 393] width 18 height 18
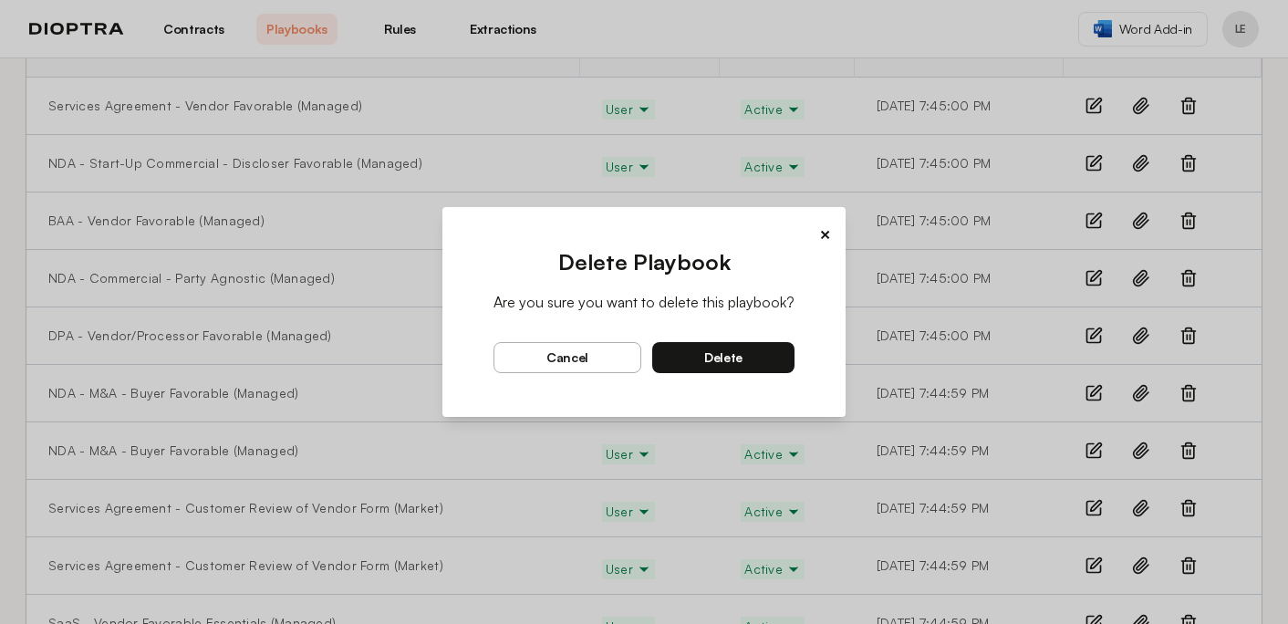
click at [762, 354] on button "delete" at bounding box center [723, 357] width 142 height 31
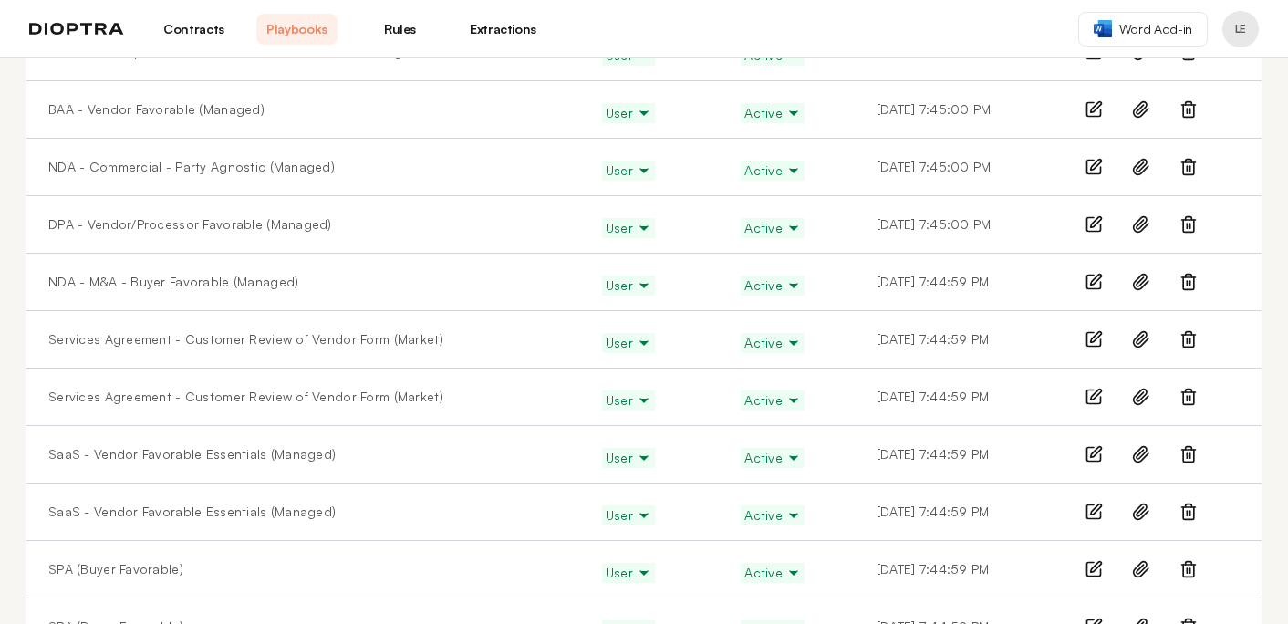
scroll to position [260, 0]
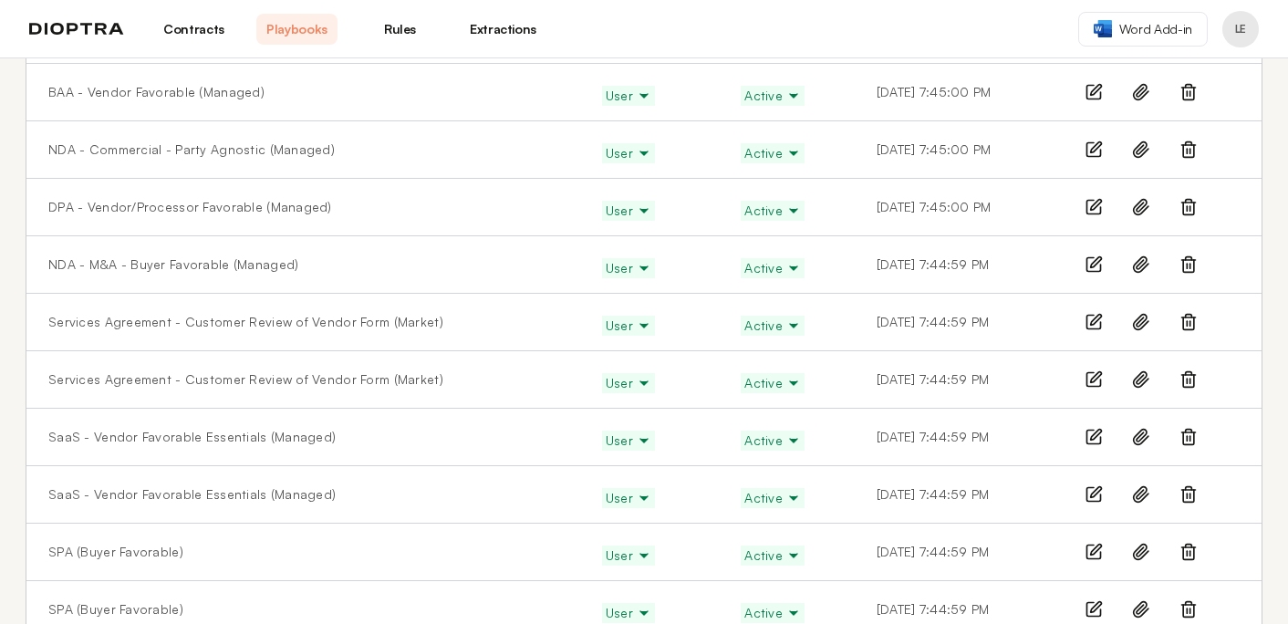
click at [1195, 326] on icon at bounding box center [1188, 322] width 18 height 18
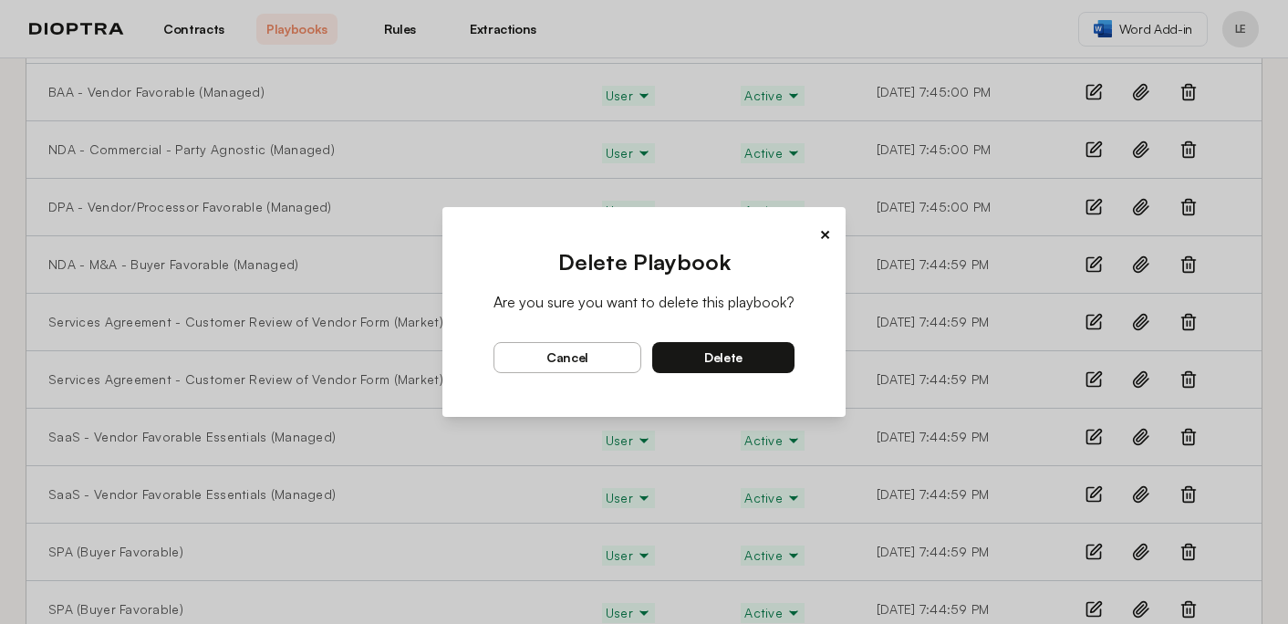
click at [742, 355] on button "delete" at bounding box center [723, 357] width 142 height 31
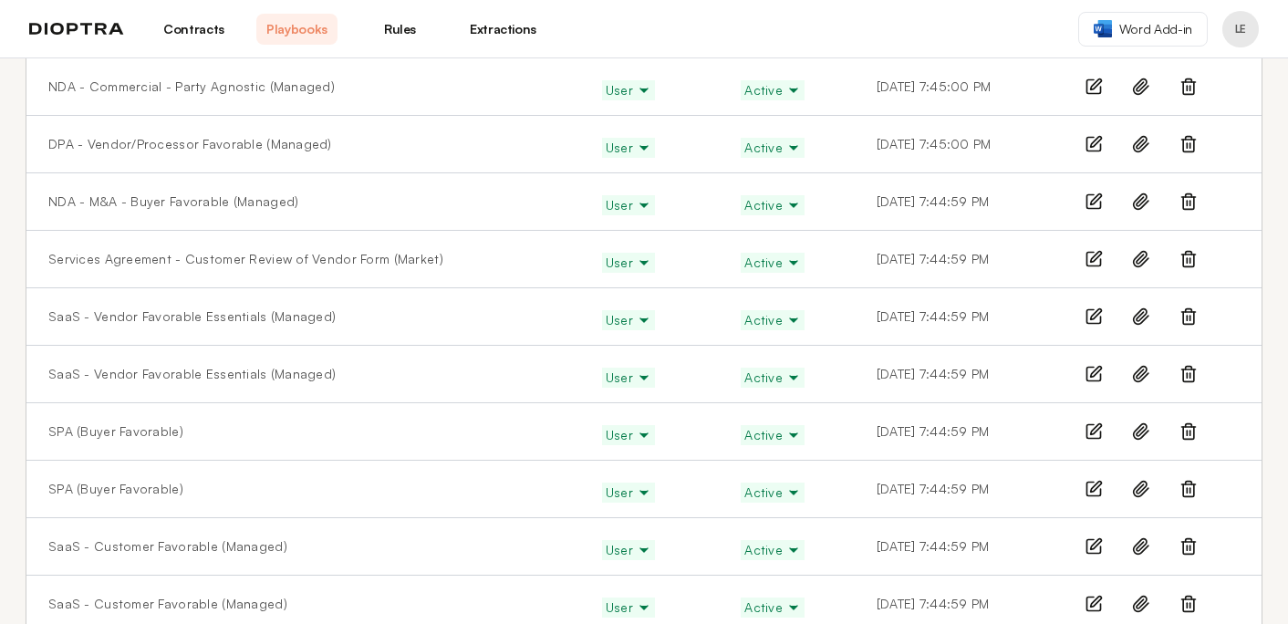
scroll to position [367, 0]
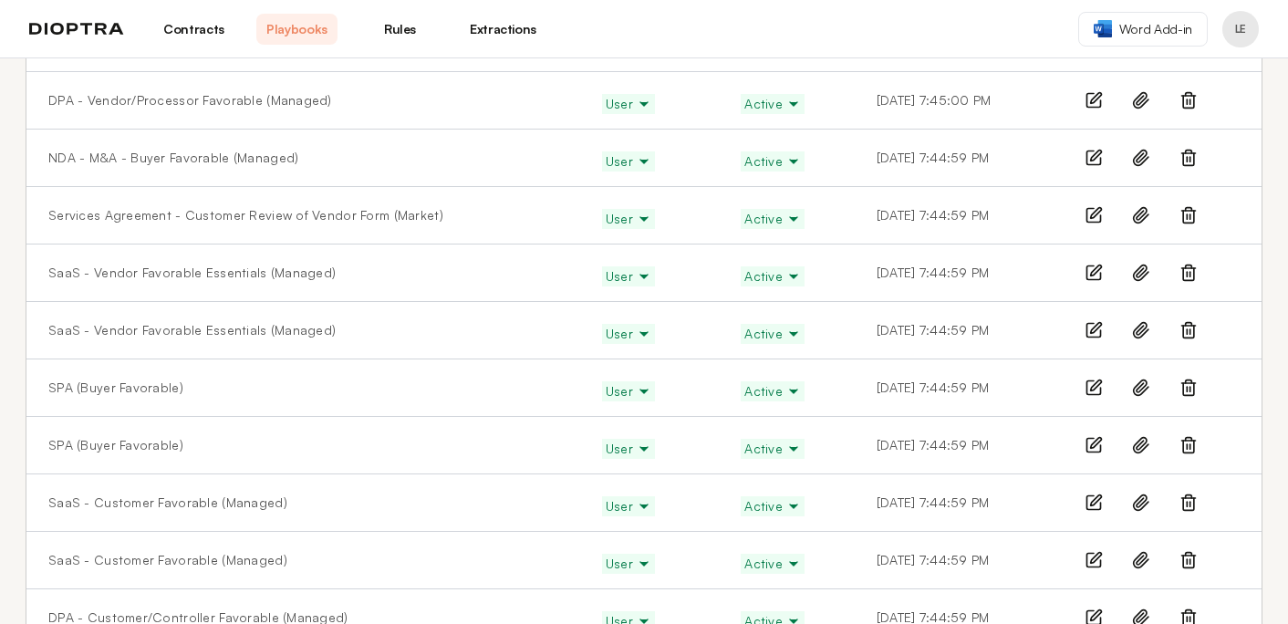
click at [1190, 387] on line at bounding box center [1190, 389] width 0 height 5
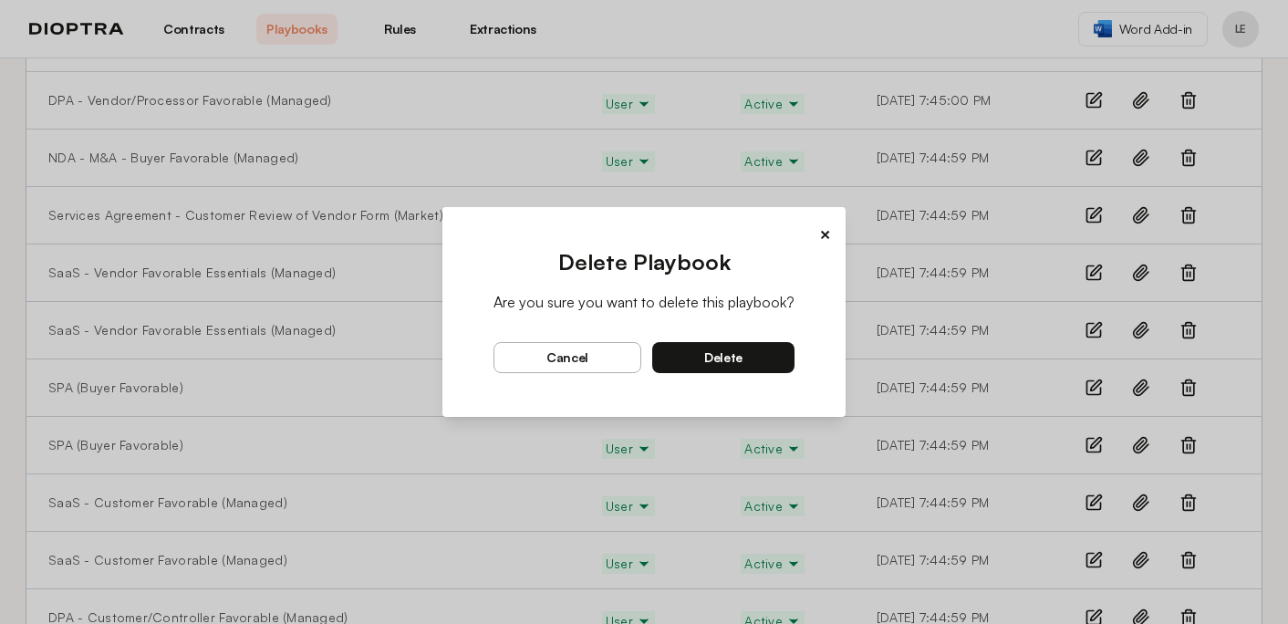
click at [745, 358] on button "delete" at bounding box center [723, 357] width 142 height 31
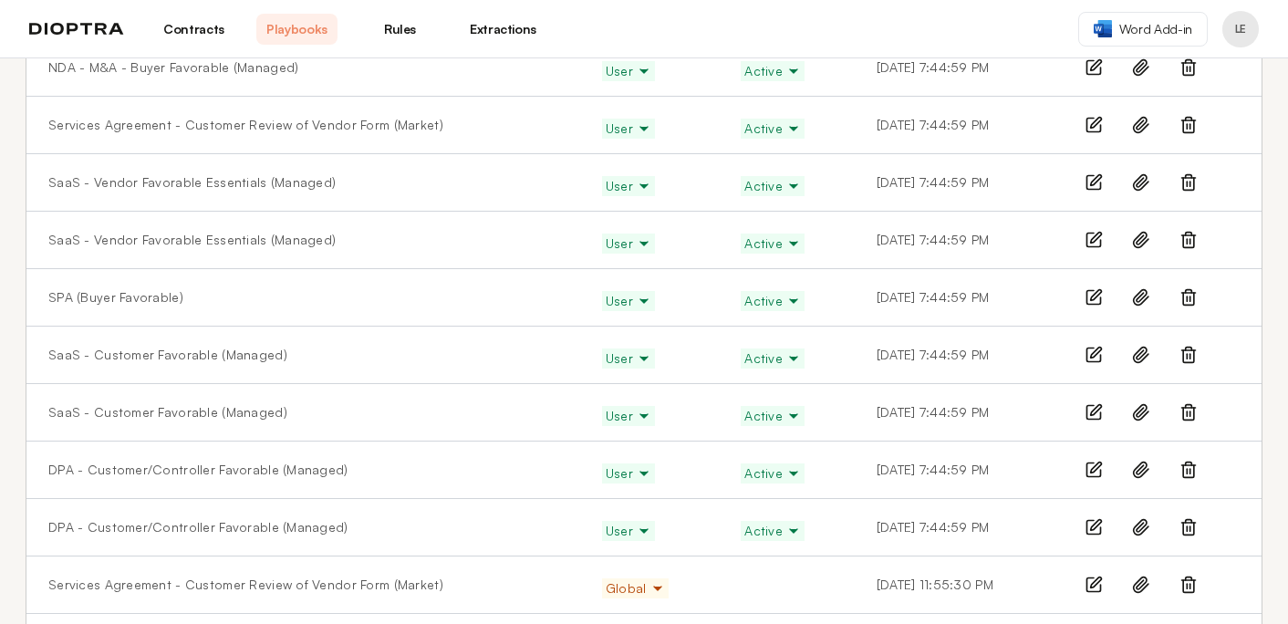
scroll to position [464, 0]
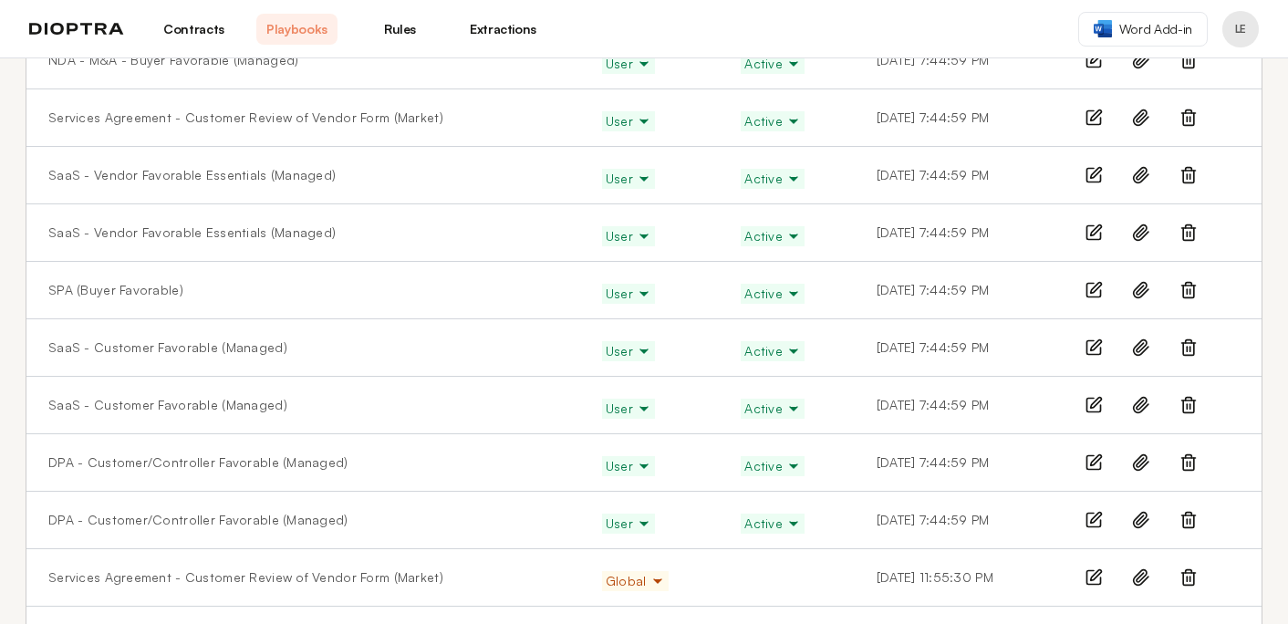
click at [1195, 341] on icon at bounding box center [1188, 347] width 18 height 18
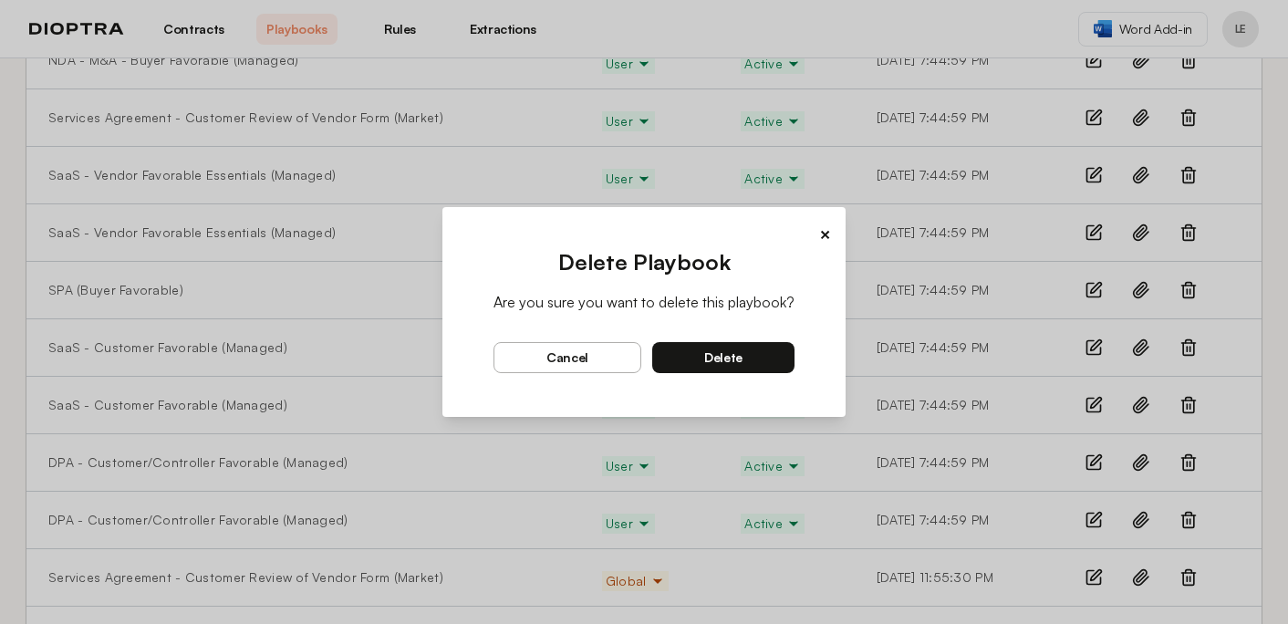
click at [773, 354] on button "delete" at bounding box center [723, 357] width 142 height 31
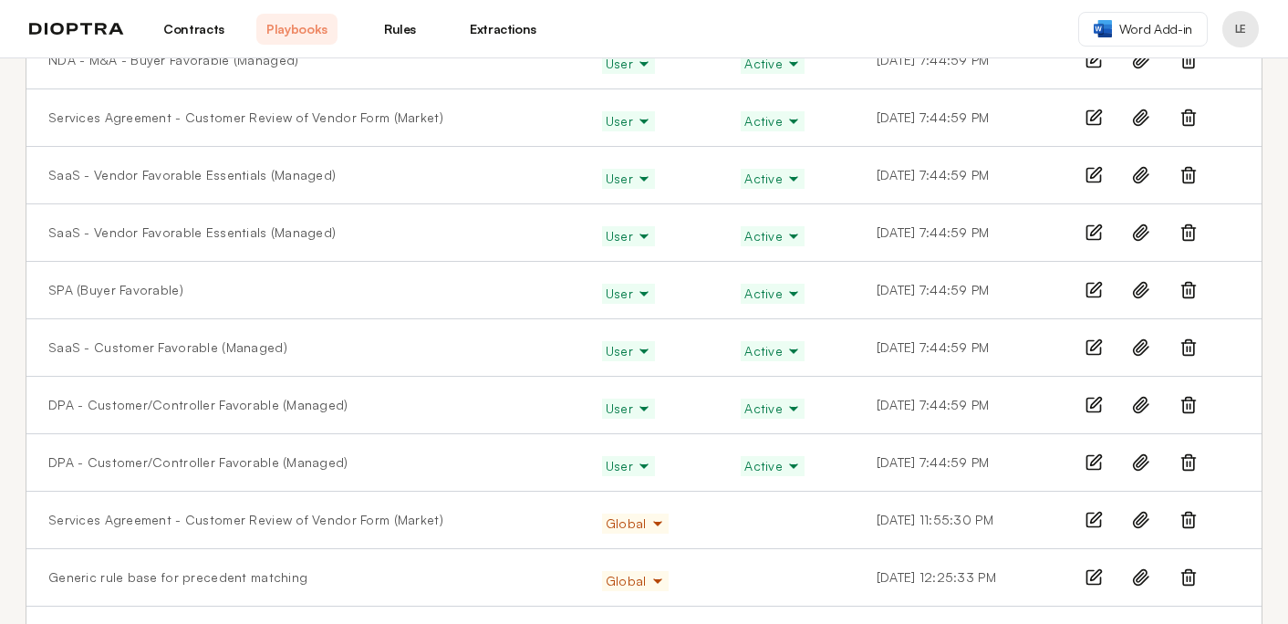
click at [1186, 410] on icon at bounding box center [1188, 405] width 18 height 18
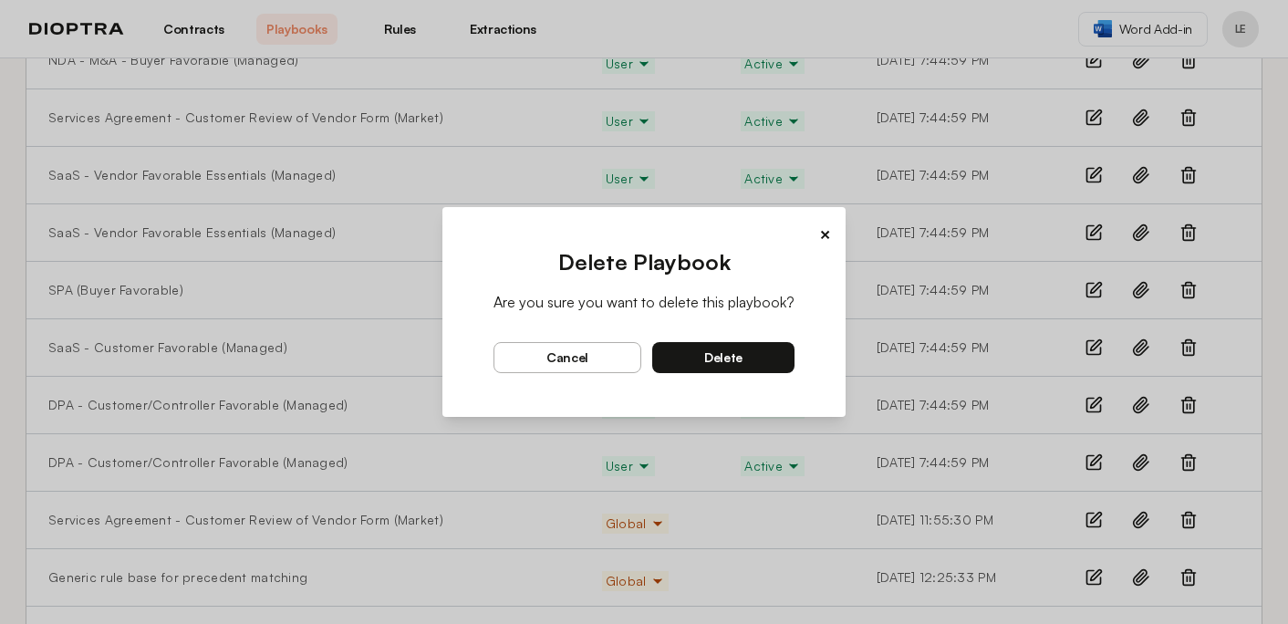
click at [752, 360] on button "delete" at bounding box center [723, 357] width 142 height 31
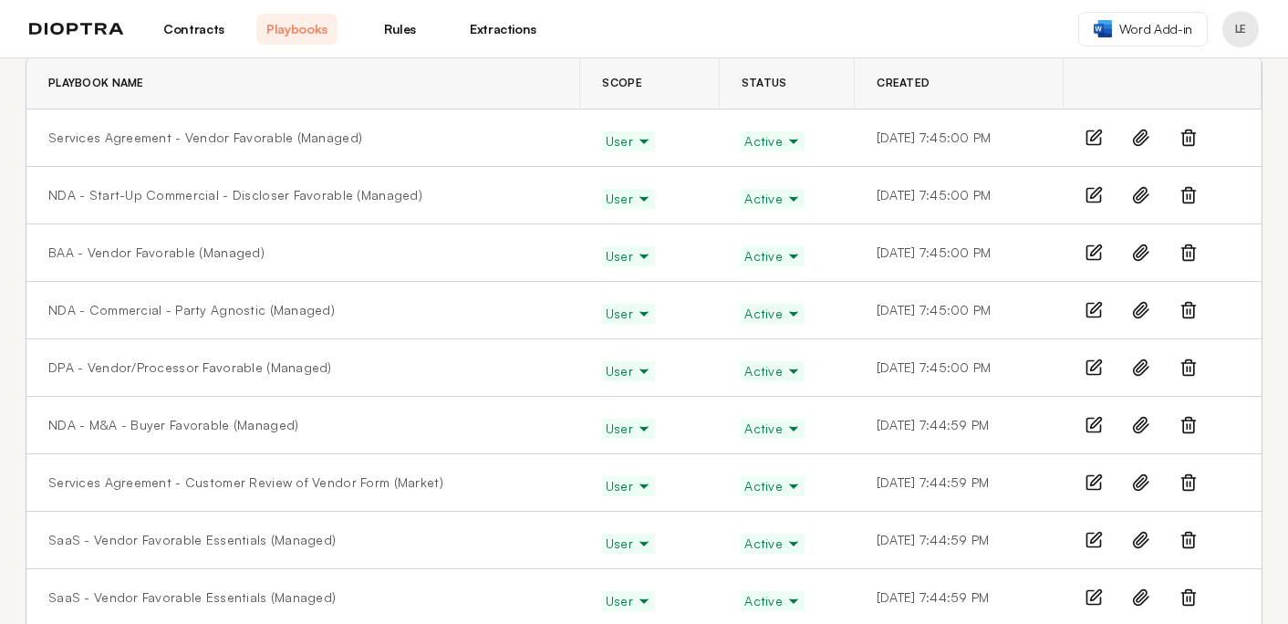
scroll to position [0, 0]
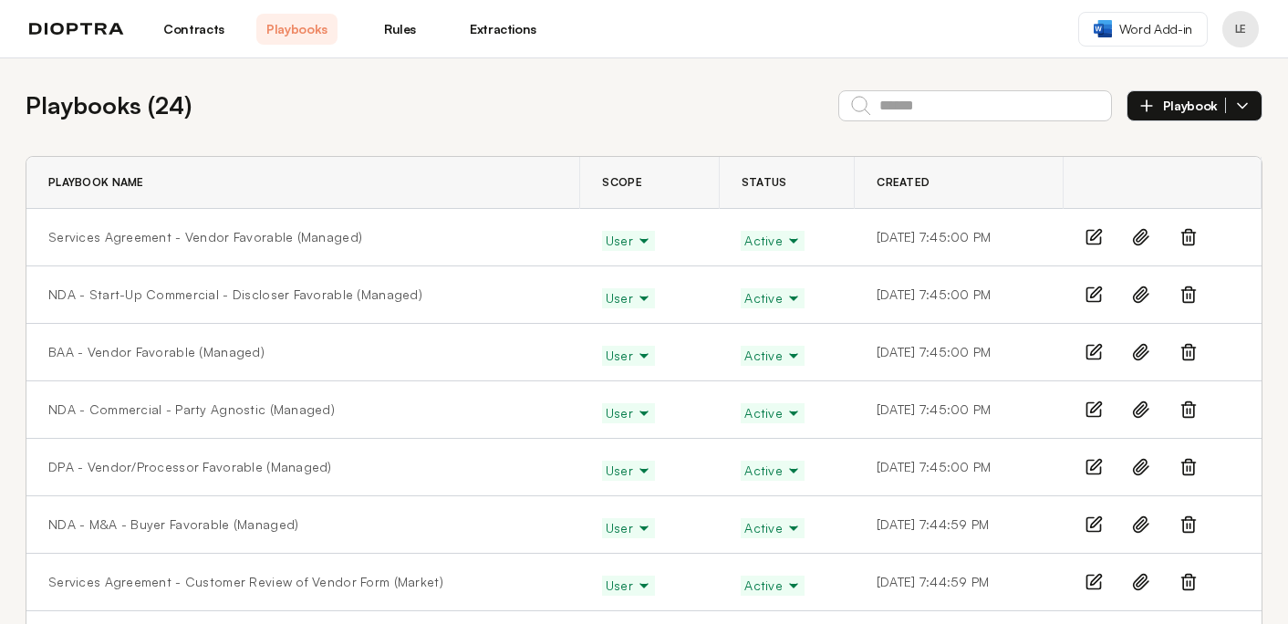
click at [209, 28] on link "Contracts" at bounding box center [193, 29] width 81 height 31
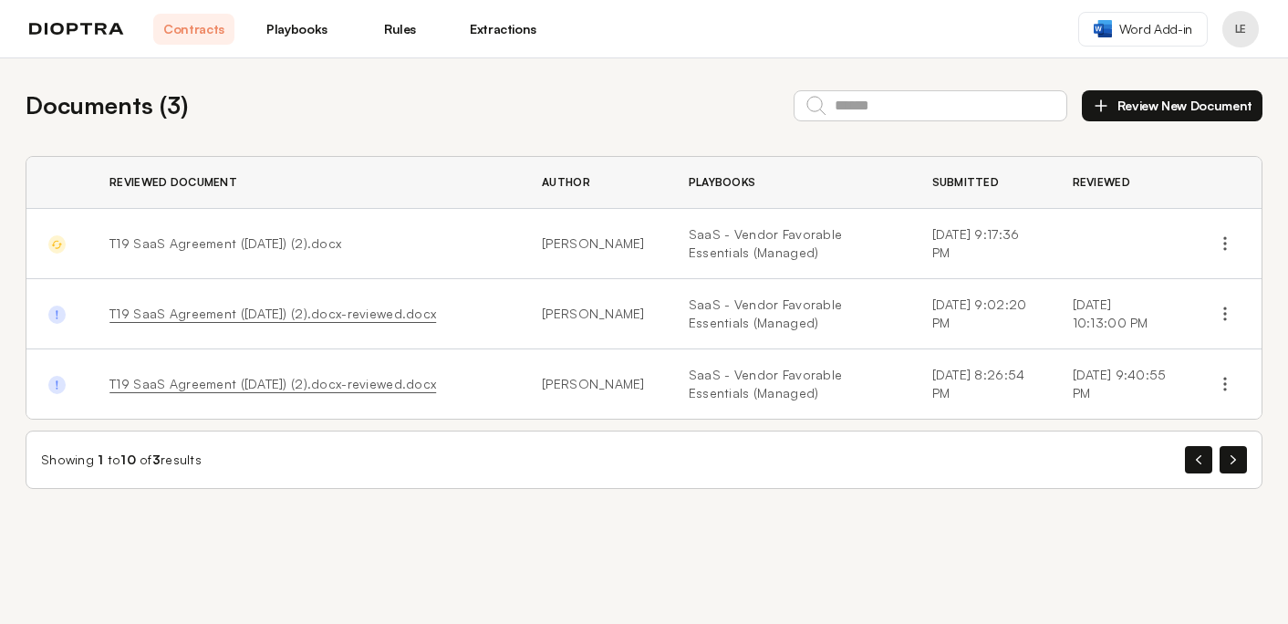
click at [291, 25] on link "Playbooks" at bounding box center [296, 29] width 81 height 31
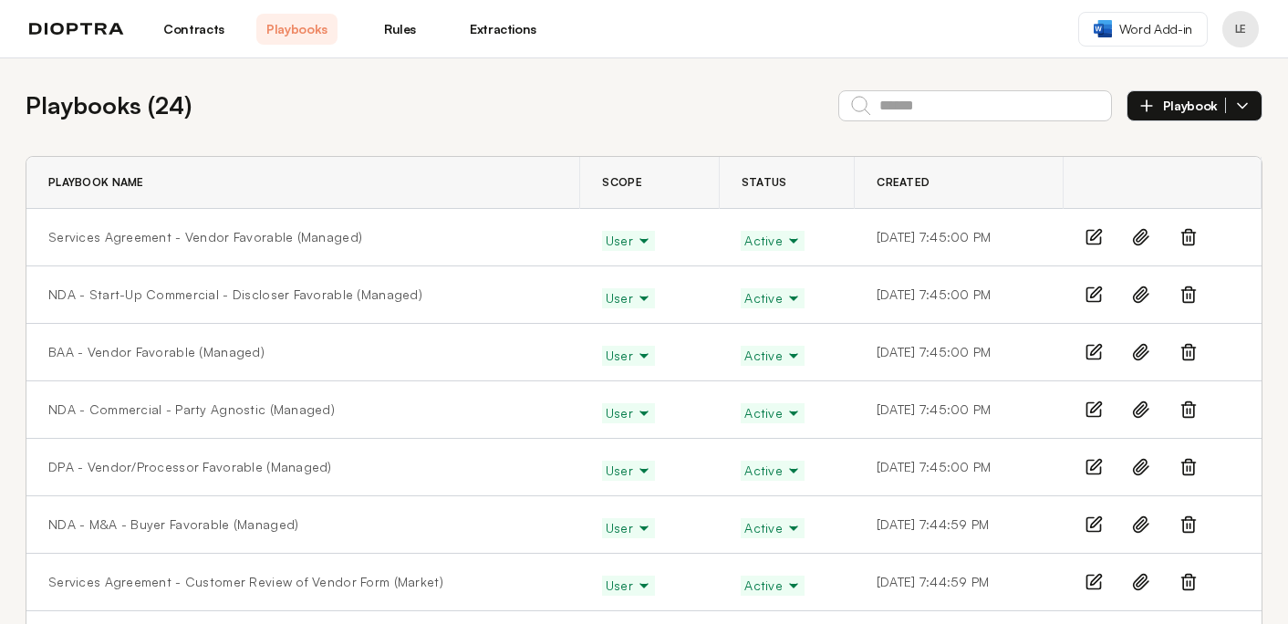
click at [207, 26] on link "Contracts" at bounding box center [193, 29] width 81 height 31
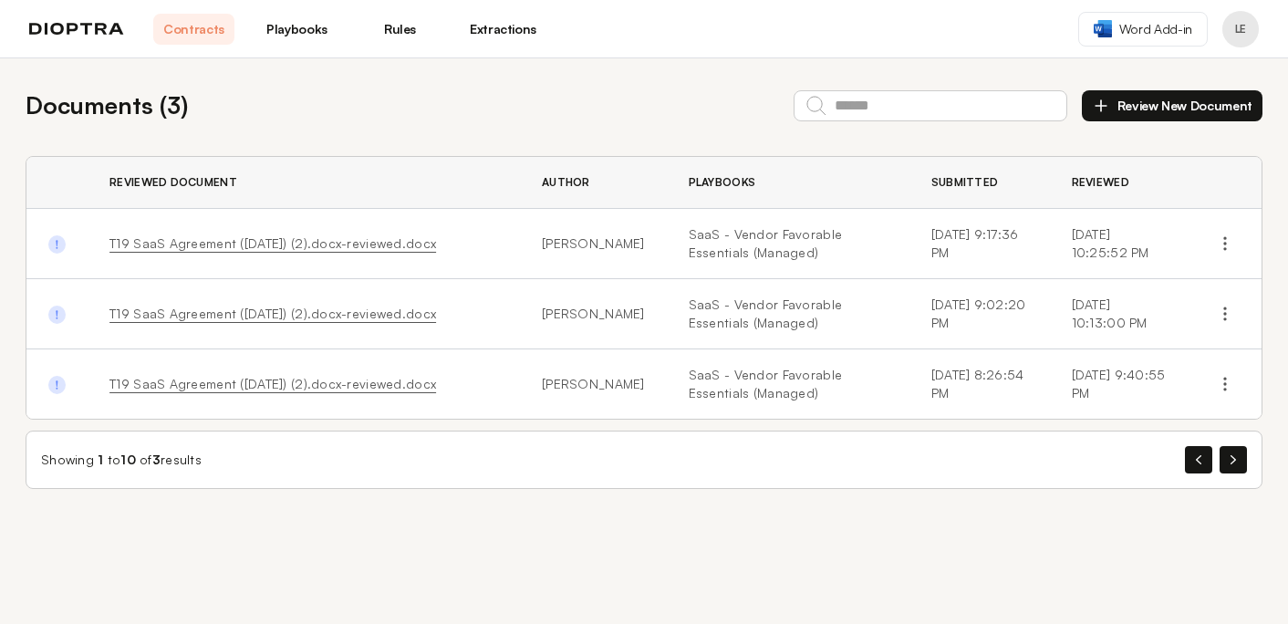
click at [305, 33] on link "Playbooks" at bounding box center [296, 29] width 81 height 31
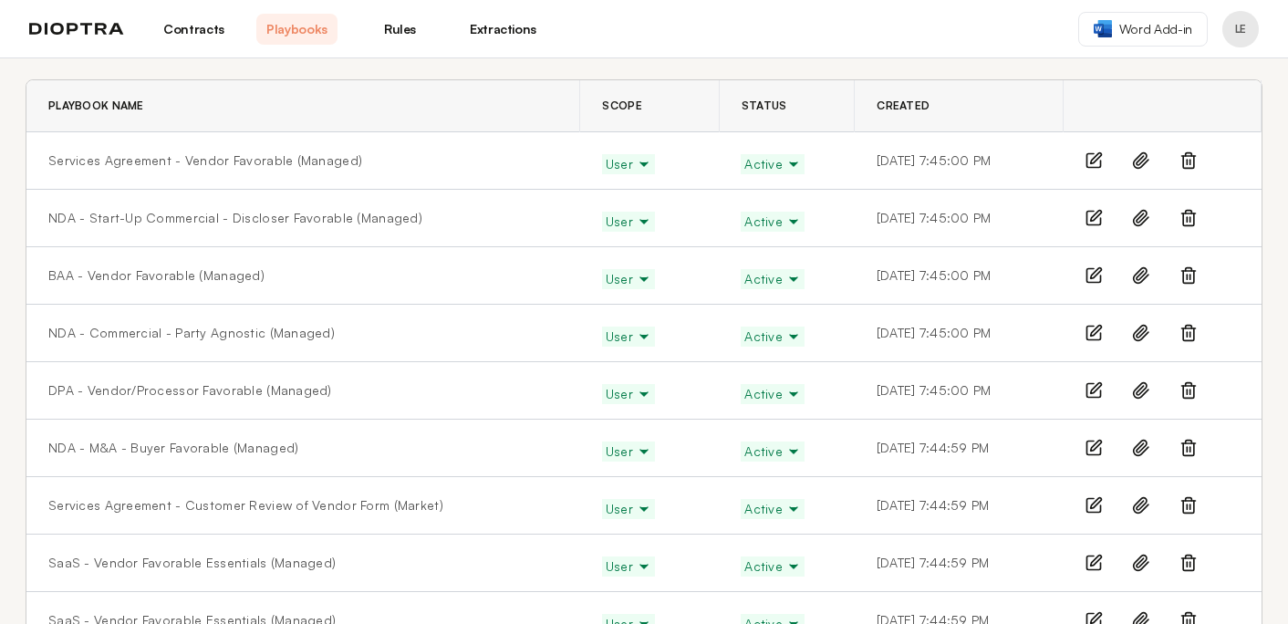
scroll to position [82, 0]
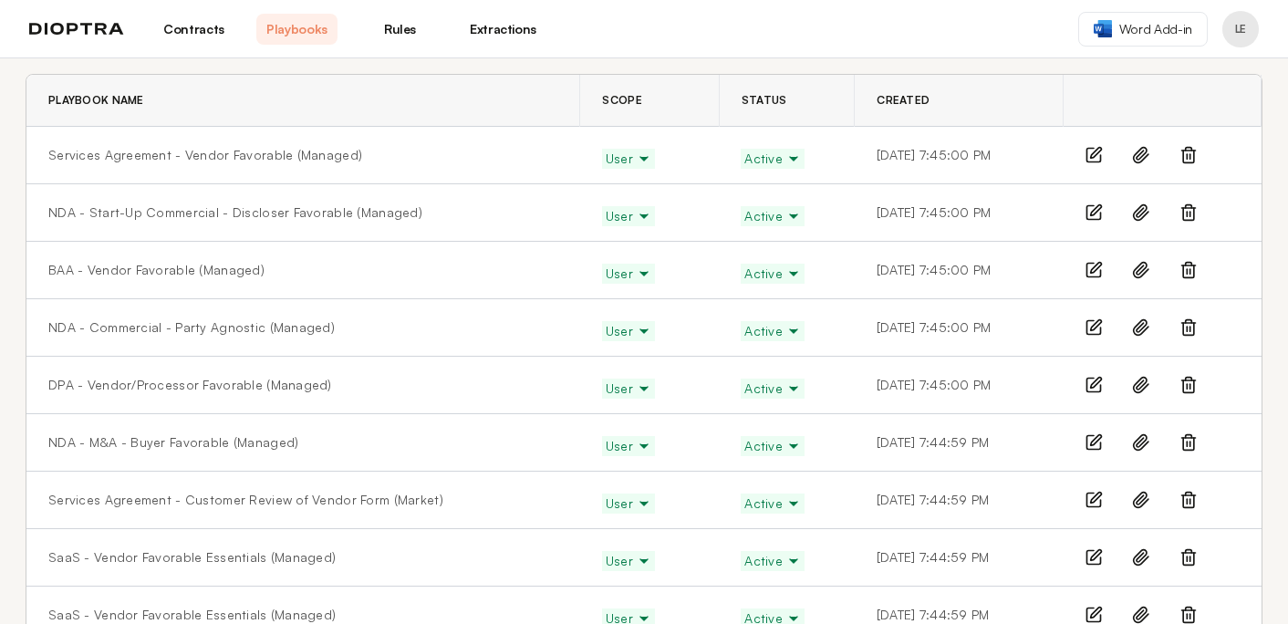
click at [213, 26] on link "Contracts" at bounding box center [193, 29] width 81 height 31
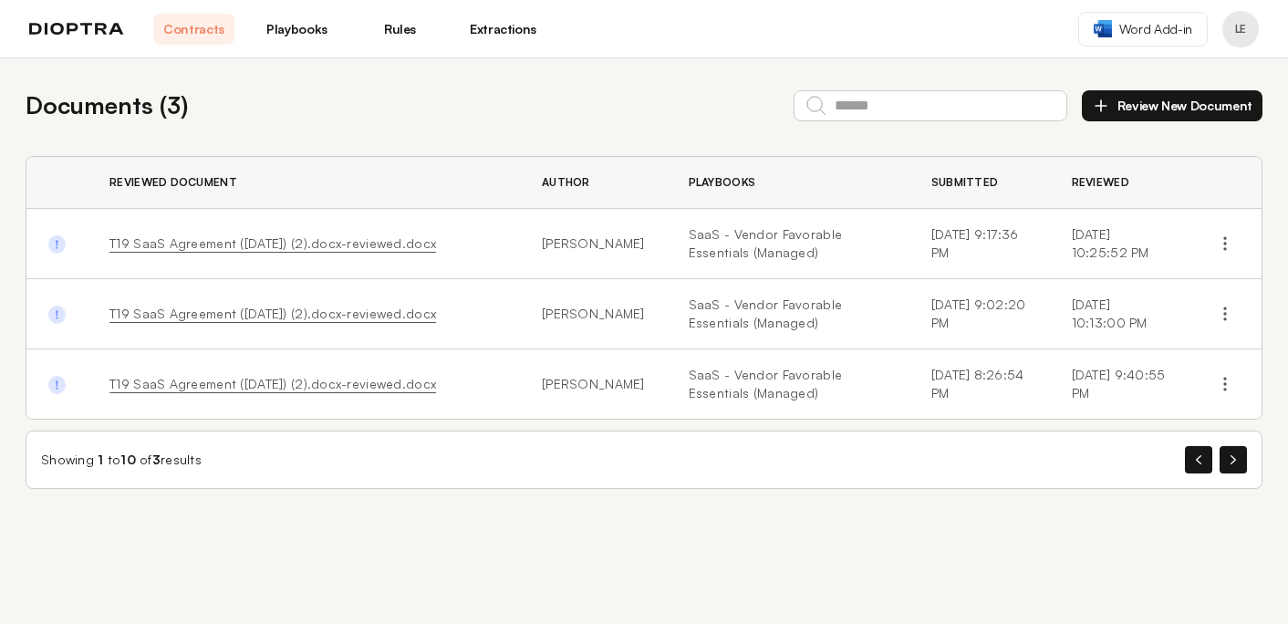
click at [178, 244] on link "T19 SaaS Agreement (10.06.2025) (2).docx-reviewed.docx" at bounding box center [272, 243] width 327 height 16
click at [310, 23] on link "Playbooks" at bounding box center [296, 29] width 81 height 31
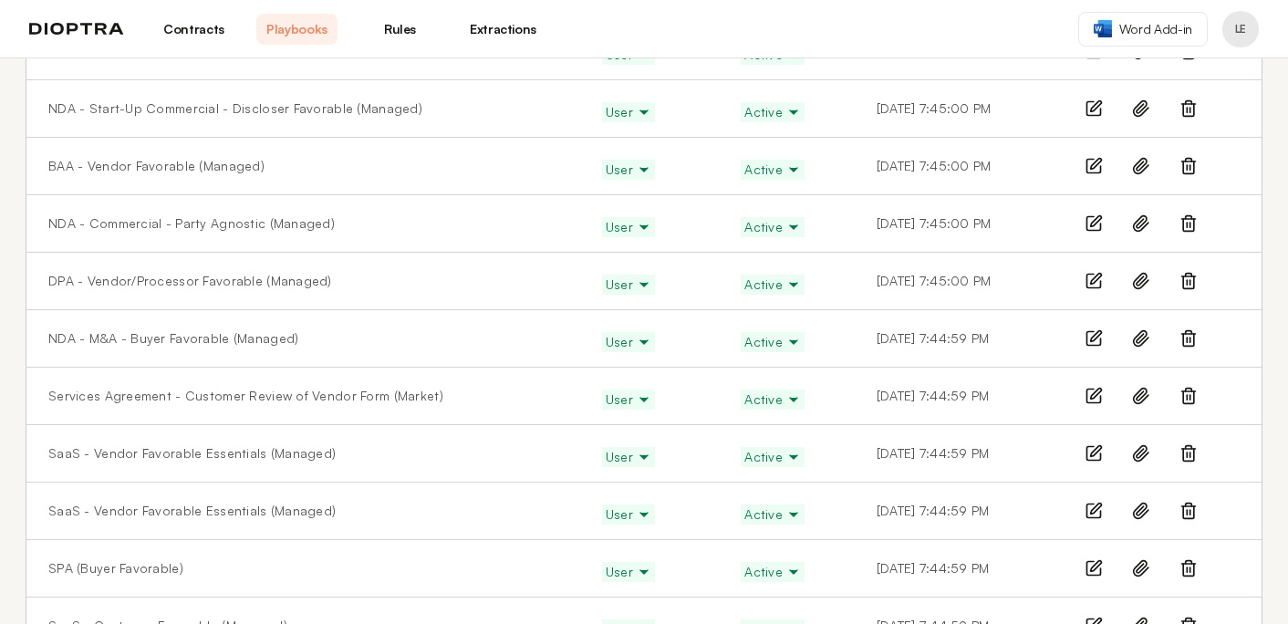
scroll to position [347, 0]
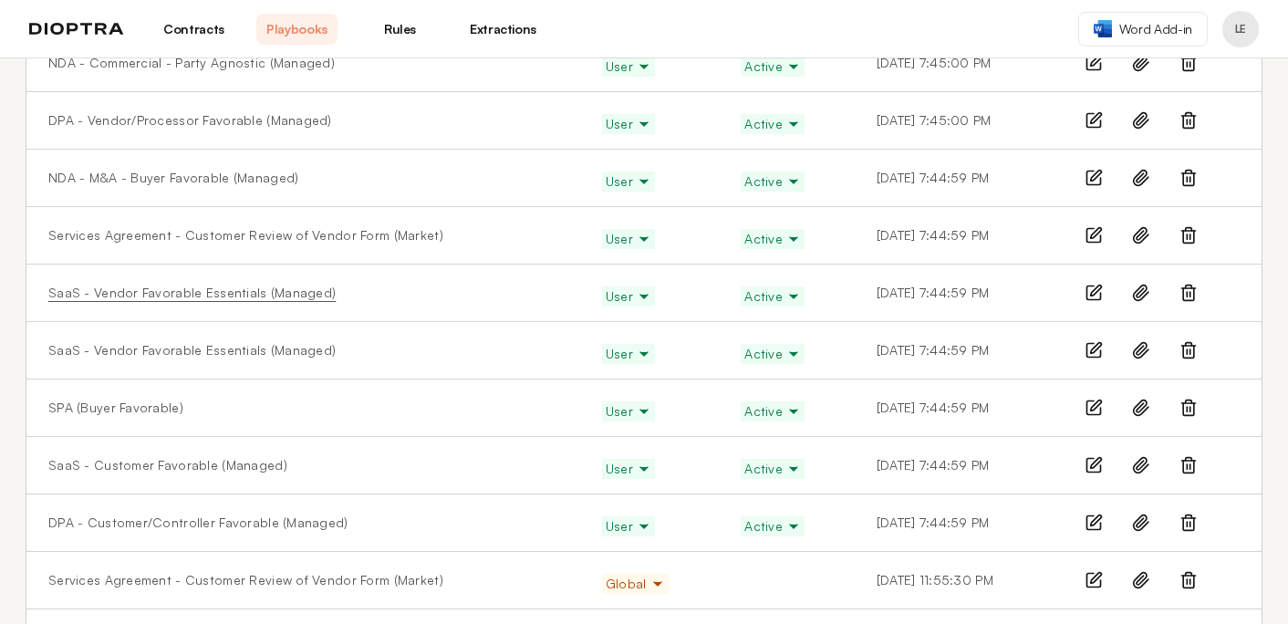
click at [275, 286] on link "SaaS - Vendor Favorable Essentials (Managed)" at bounding box center [191, 293] width 287 height 18
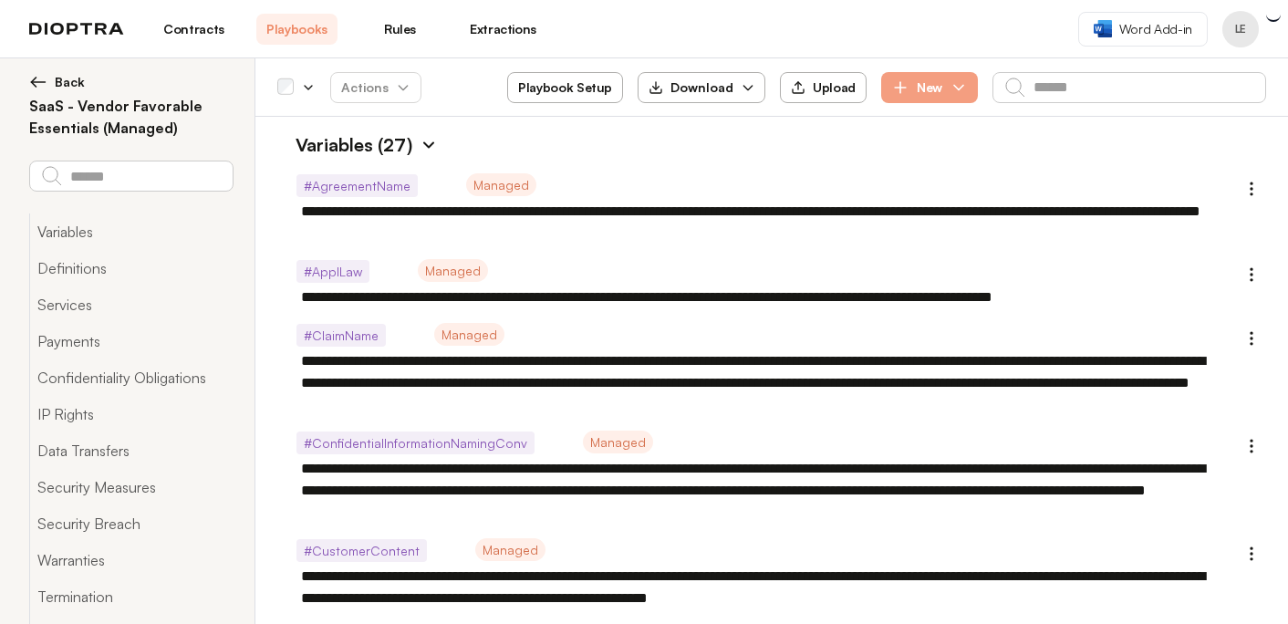
type textarea "*"
click at [36, 78] on img at bounding box center [38, 82] width 18 height 18
